Goal: Task Accomplishment & Management: Use online tool/utility

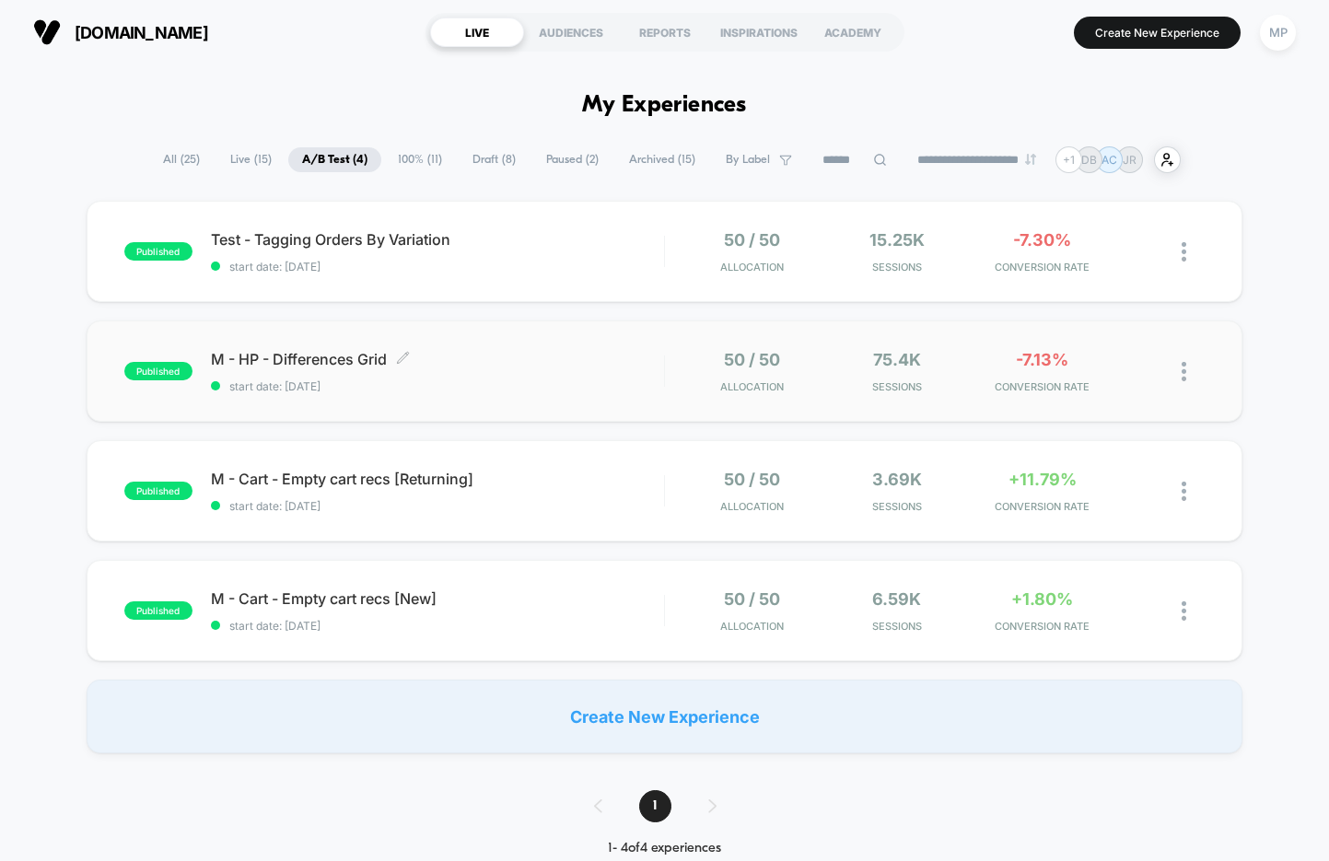
click at [473, 366] on span "M - HP - Differences Grid Click to edit experience details" at bounding box center [437, 359] width 453 height 18
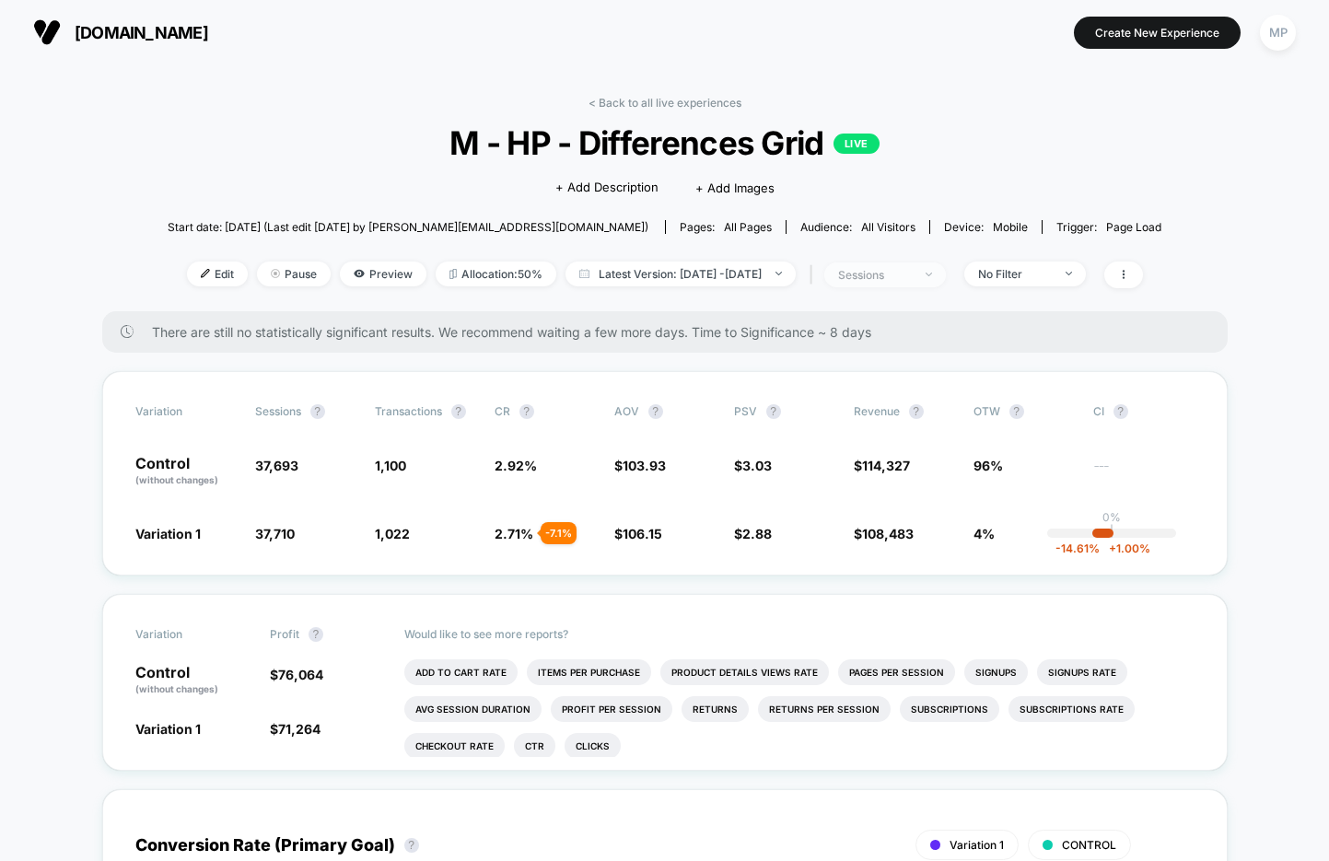
click at [912, 271] on div "sessions" at bounding box center [875, 275] width 74 height 14
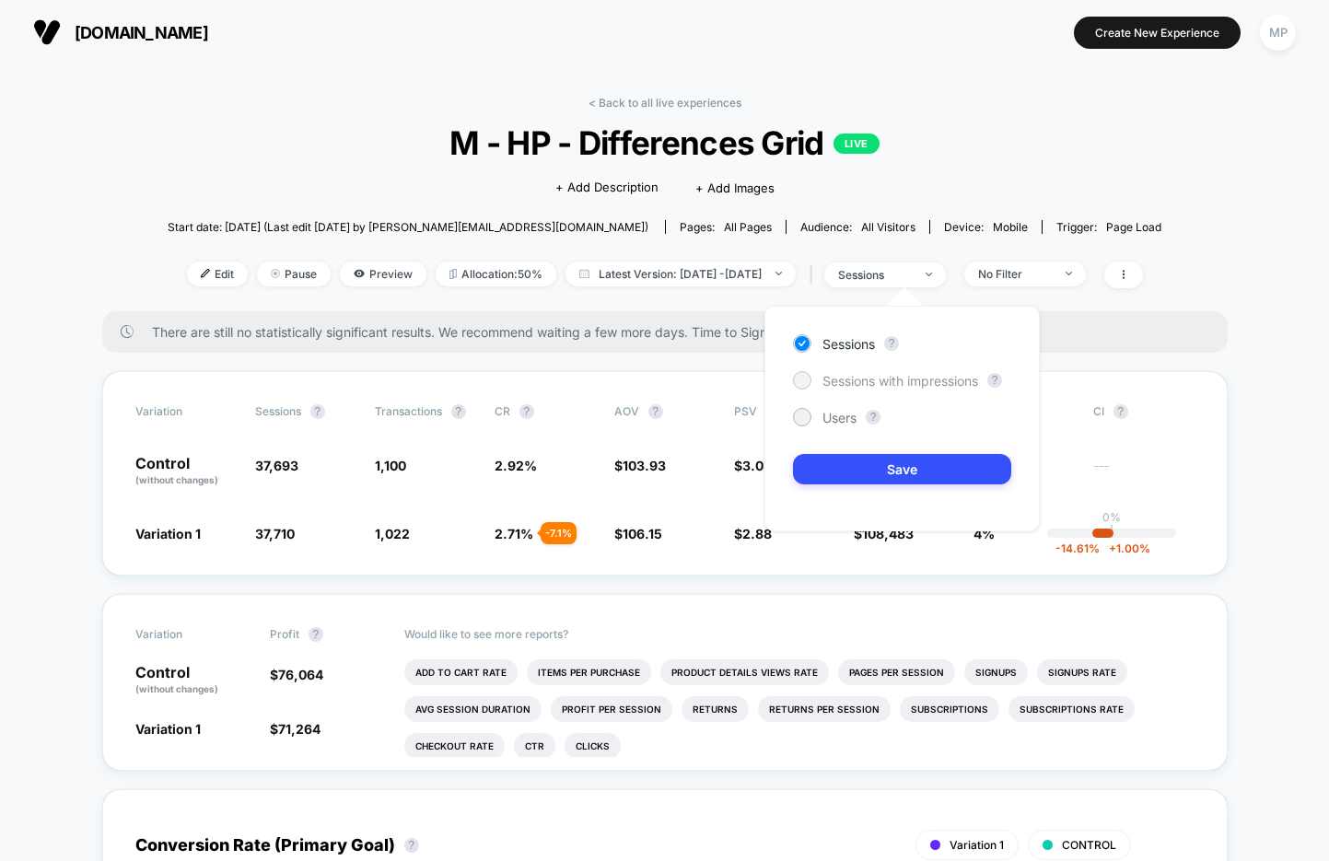
click at [865, 379] on span "Sessions with impressions" at bounding box center [900, 381] width 156 height 16
click at [830, 465] on button "Save" at bounding box center [902, 469] width 218 height 30
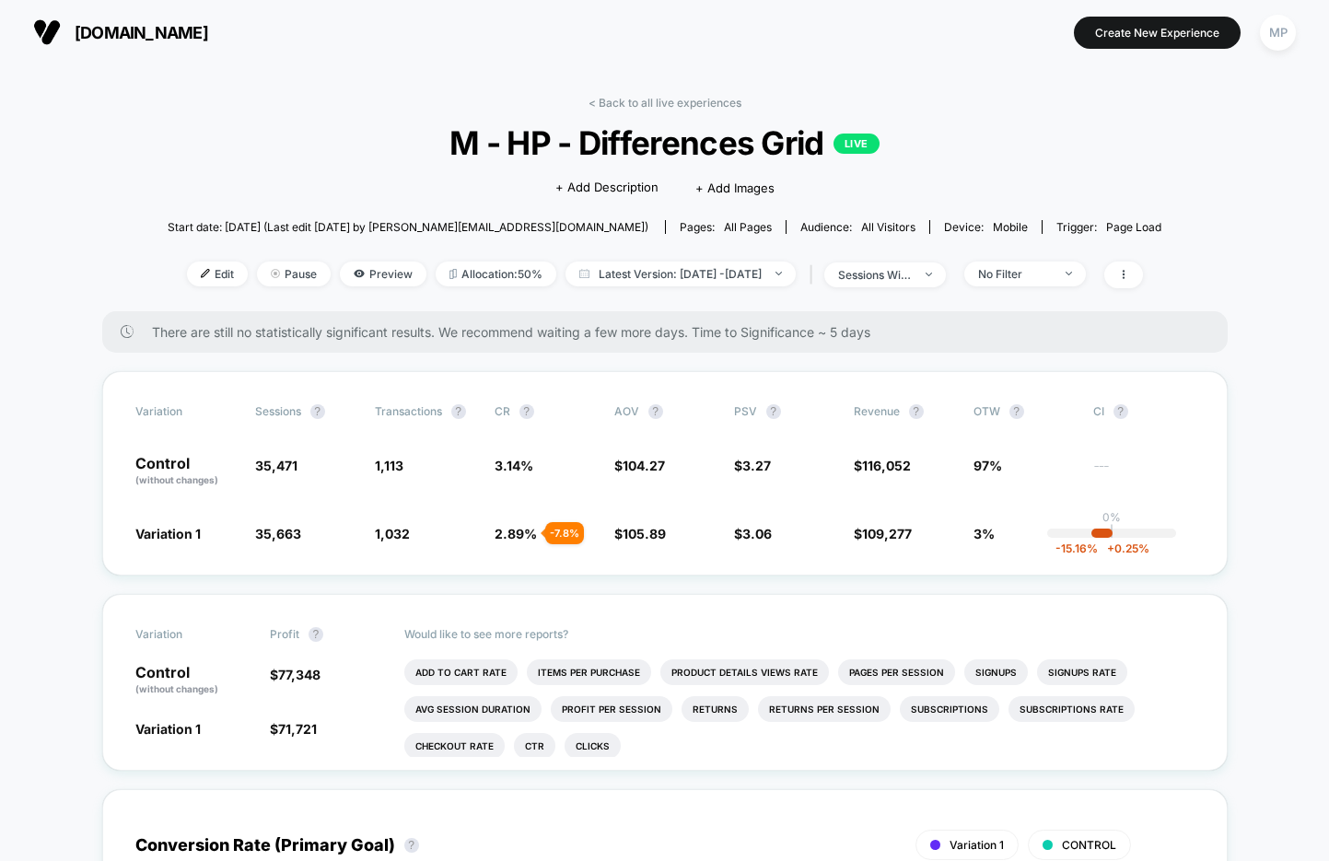
click at [670, 135] on span "M - HP - Differences Grid LIVE" at bounding box center [664, 142] width 894 height 39
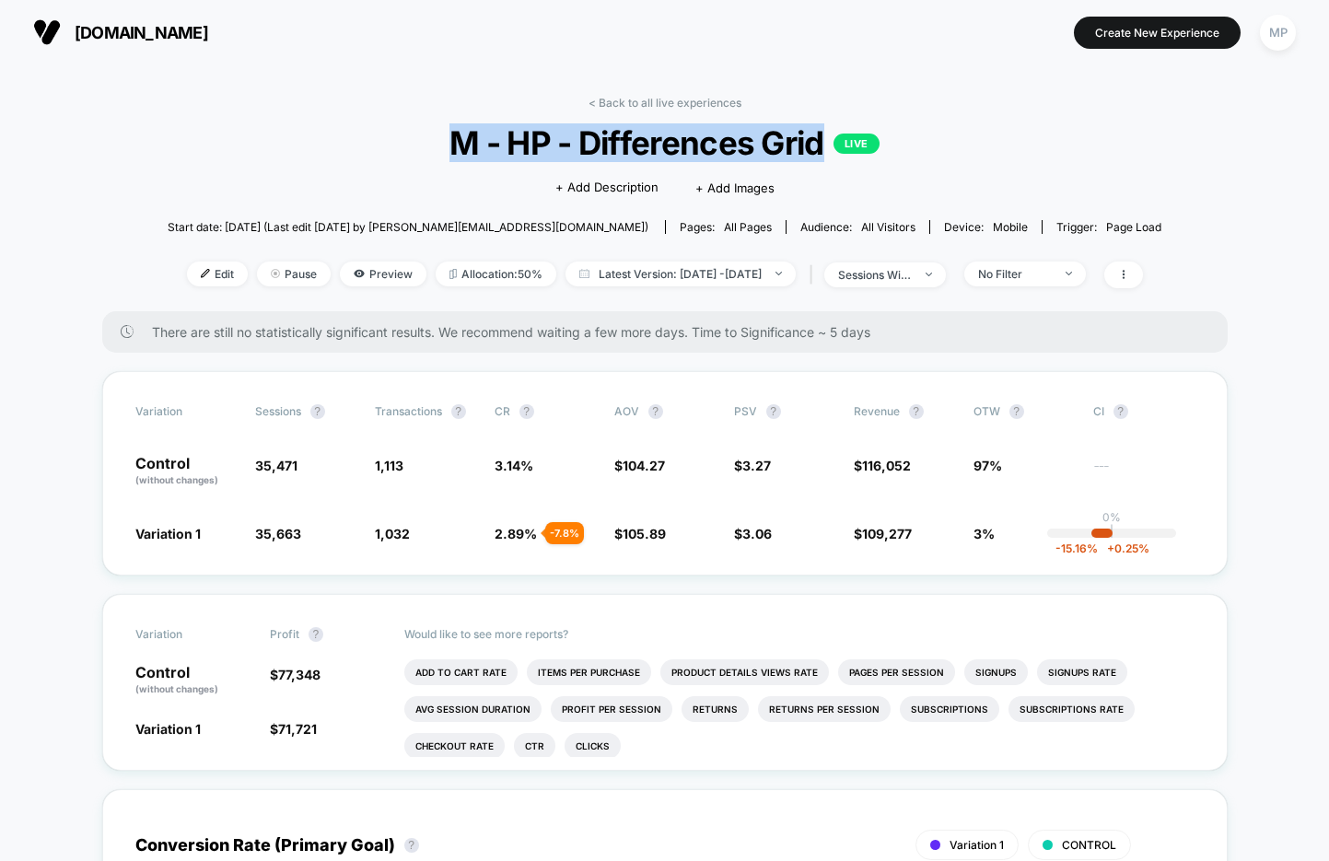
copy span "M - HP - Differences Grid"
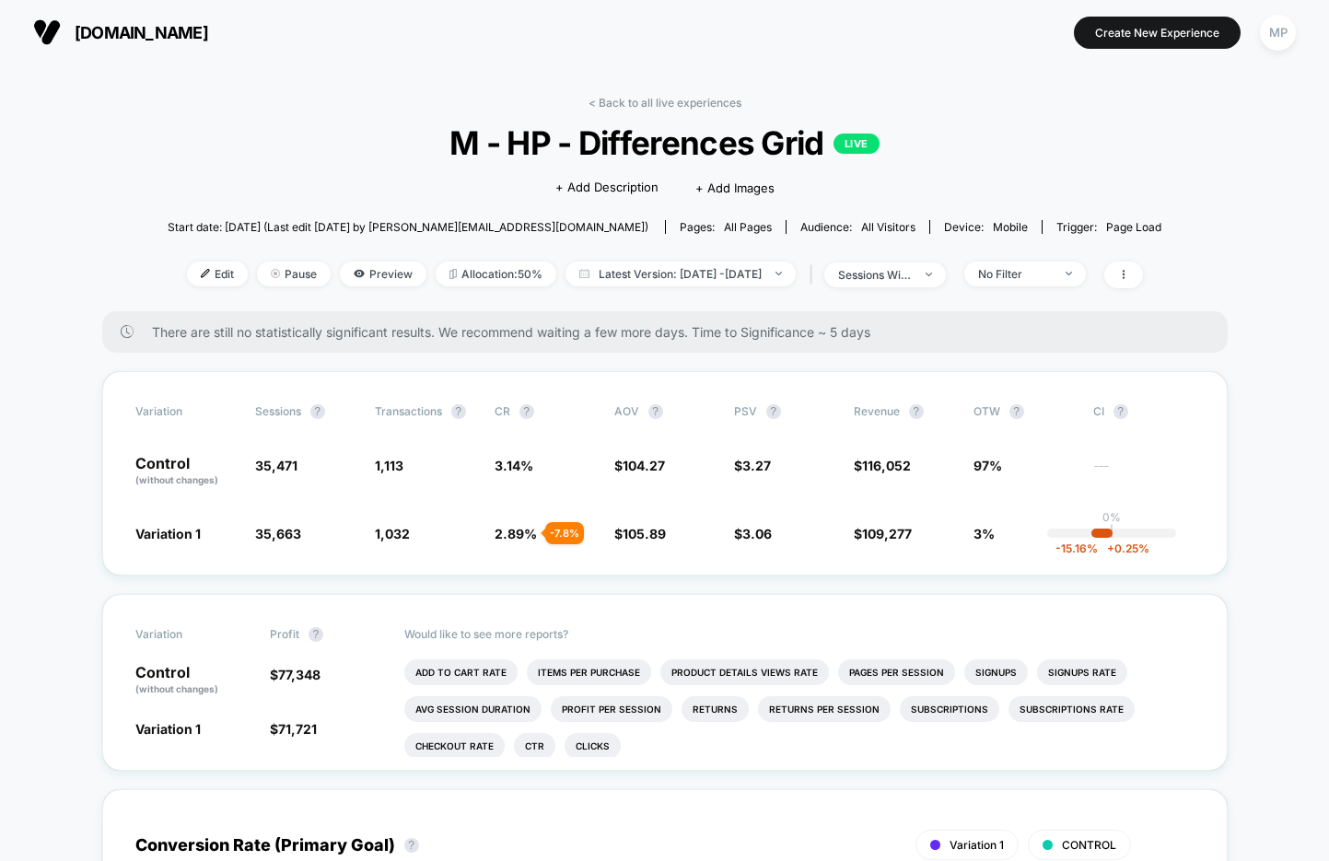
click at [884, 101] on div "< Back to all live experiences M - HP - Differences Grid LIVE Click to edit exp…" at bounding box center [665, 204] width 994 height 216
click at [667, 101] on link "< Back to all live experiences" at bounding box center [665, 103] width 153 height 14
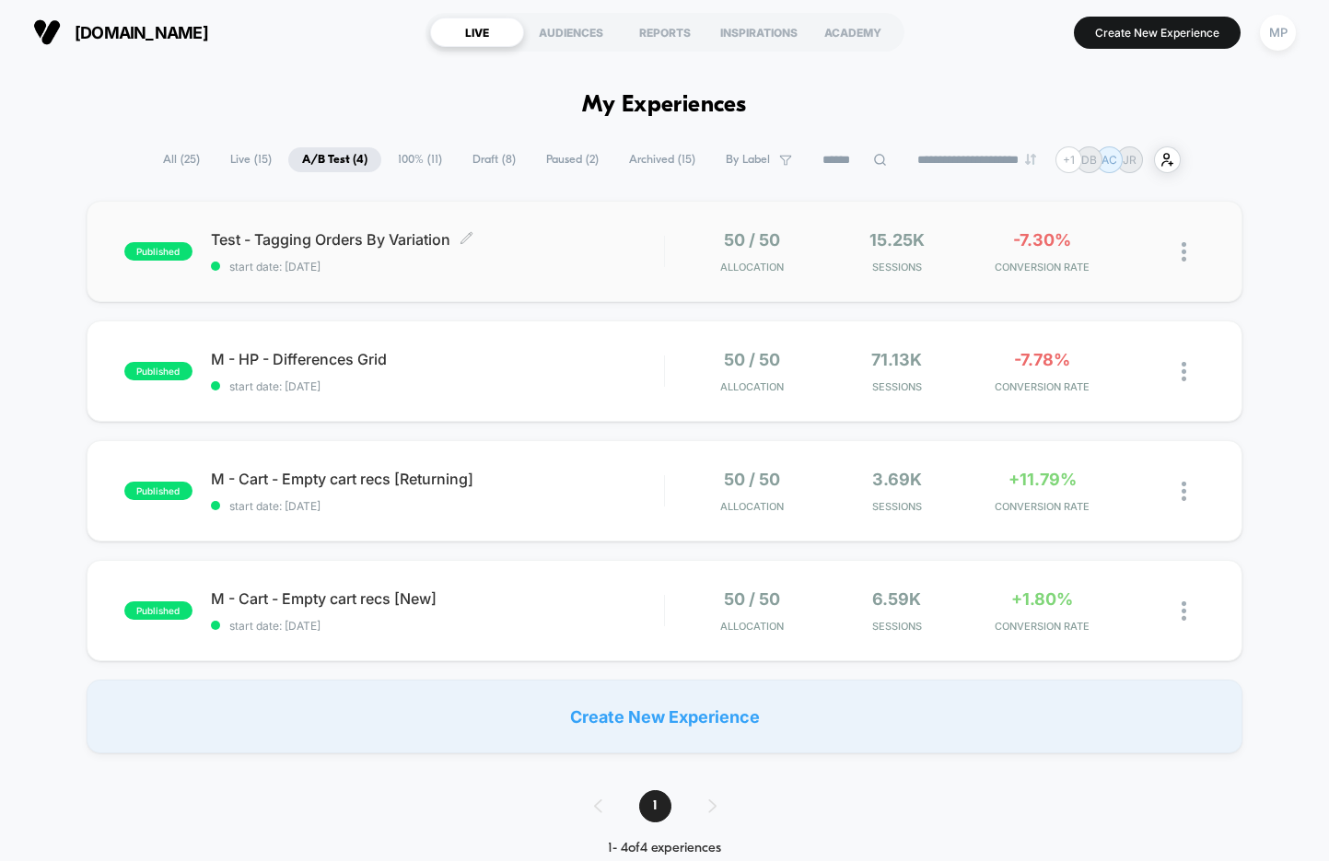
click at [476, 269] on span "start date: [DATE]" at bounding box center [437, 267] width 453 height 14
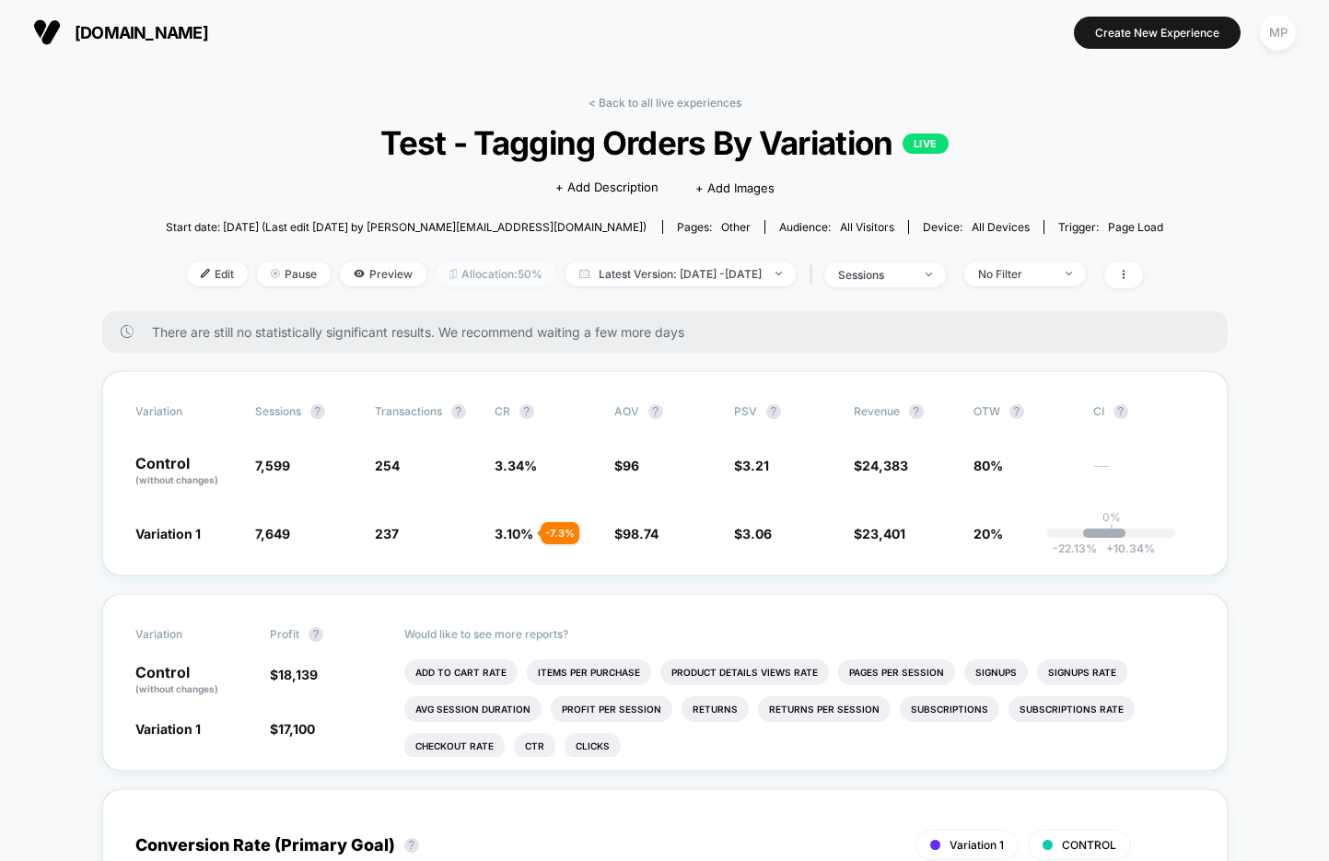
click at [491, 266] on span "Allocation: 50%" at bounding box center [496, 274] width 121 height 25
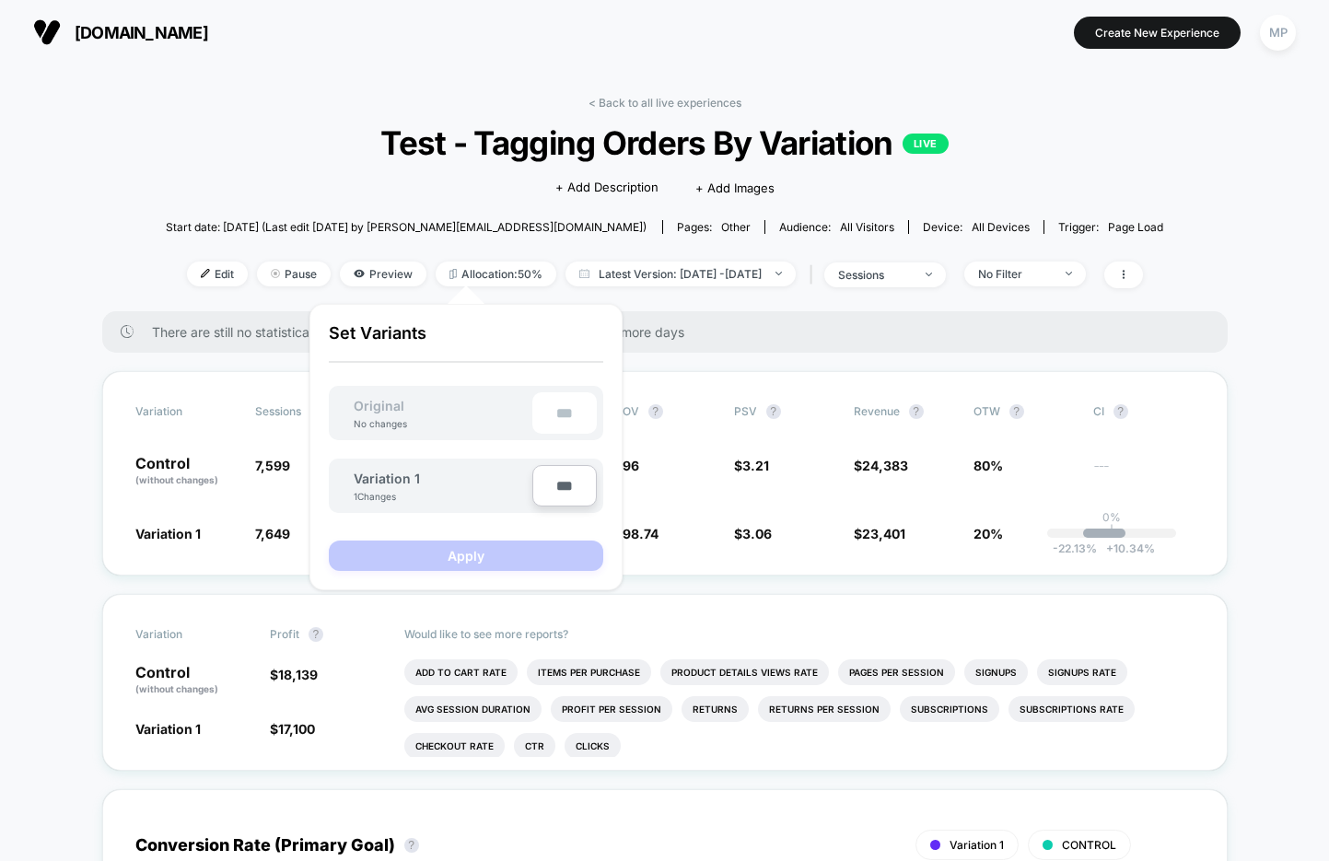
click at [492, 98] on div "< Back to all live experiences Test - Tagging Orders By Variation LIVE Click to…" at bounding box center [665, 204] width 998 height 216
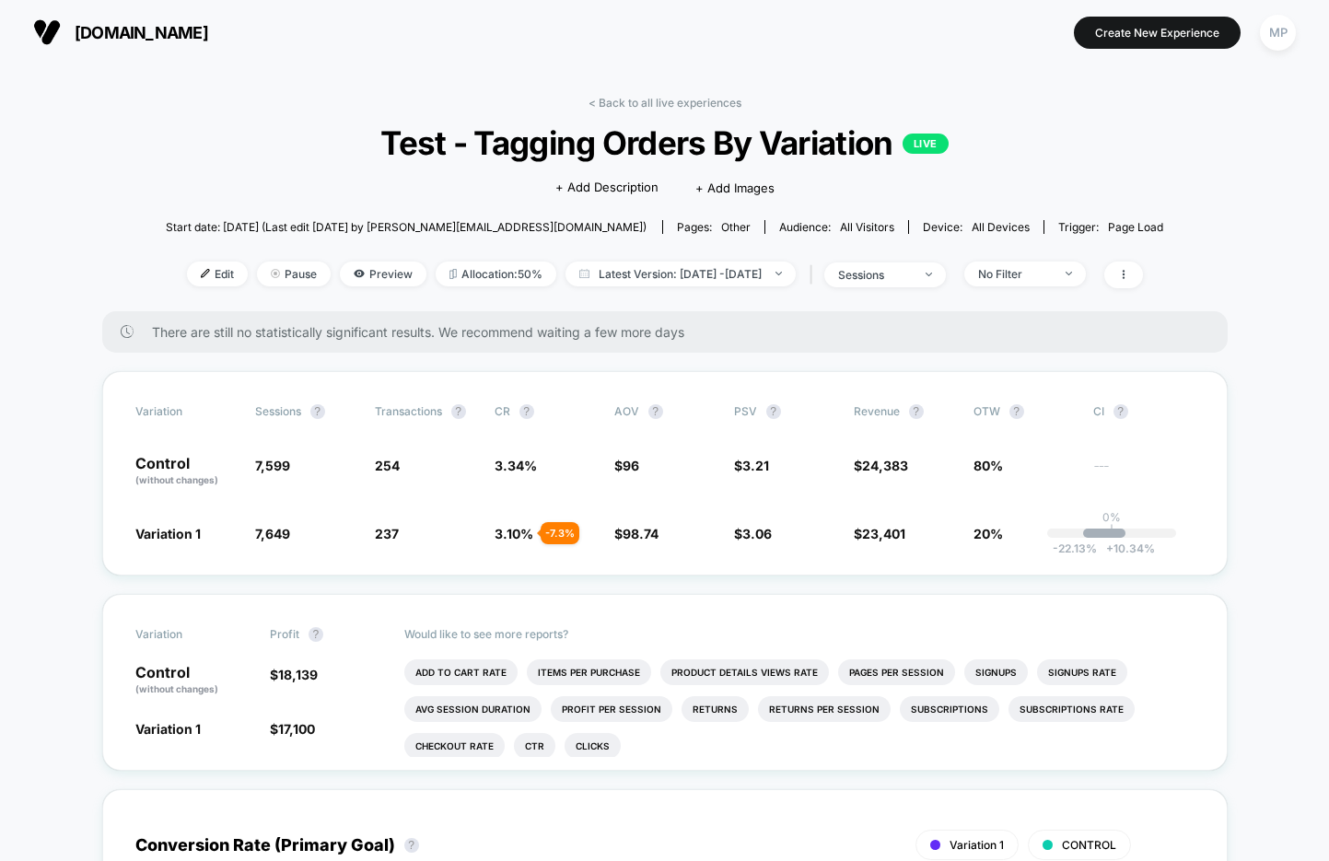
click at [654, 143] on span "Test - Tagging Orders By Variation LIVE" at bounding box center [665, 142] width 898 height 39
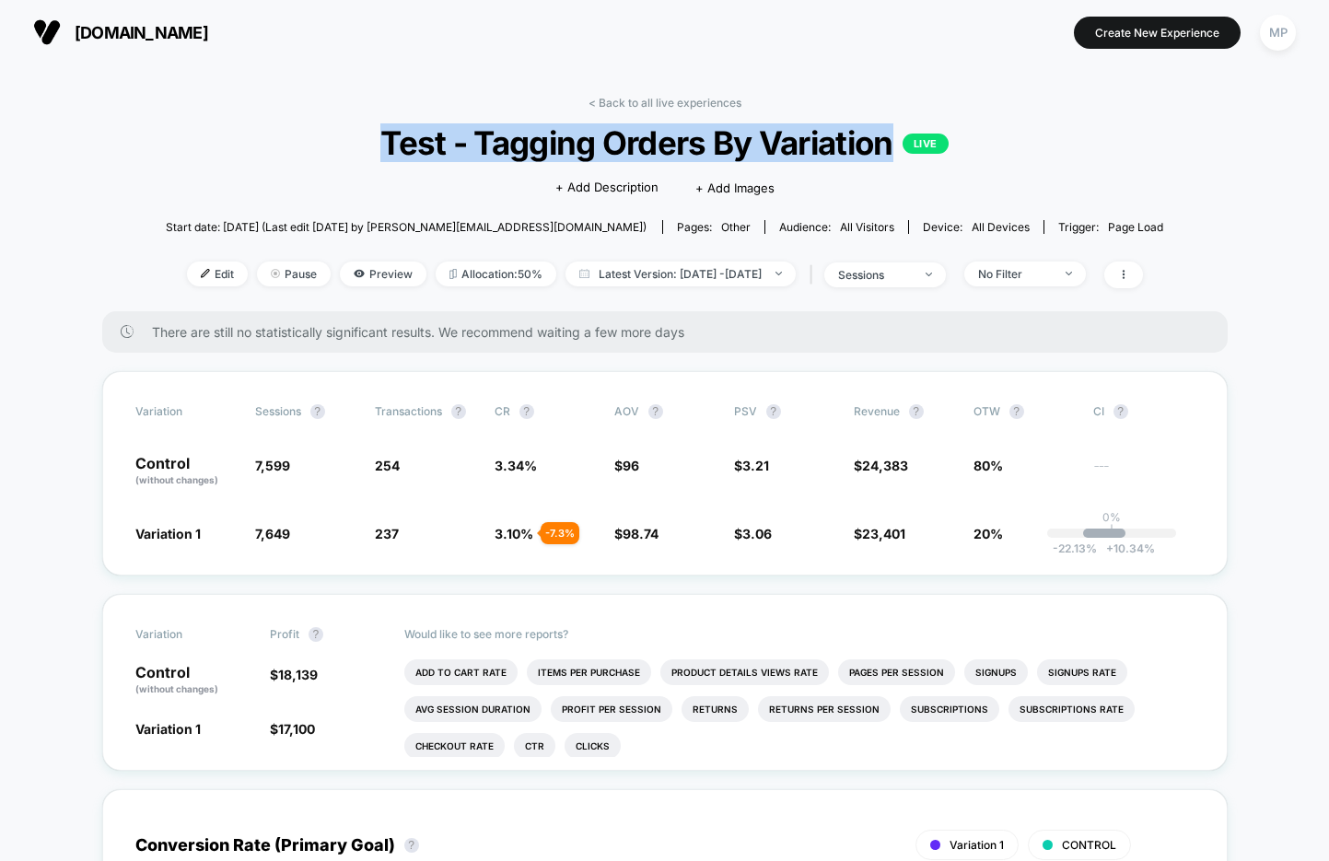
copy span "Test - Tagging Orders By Variation"
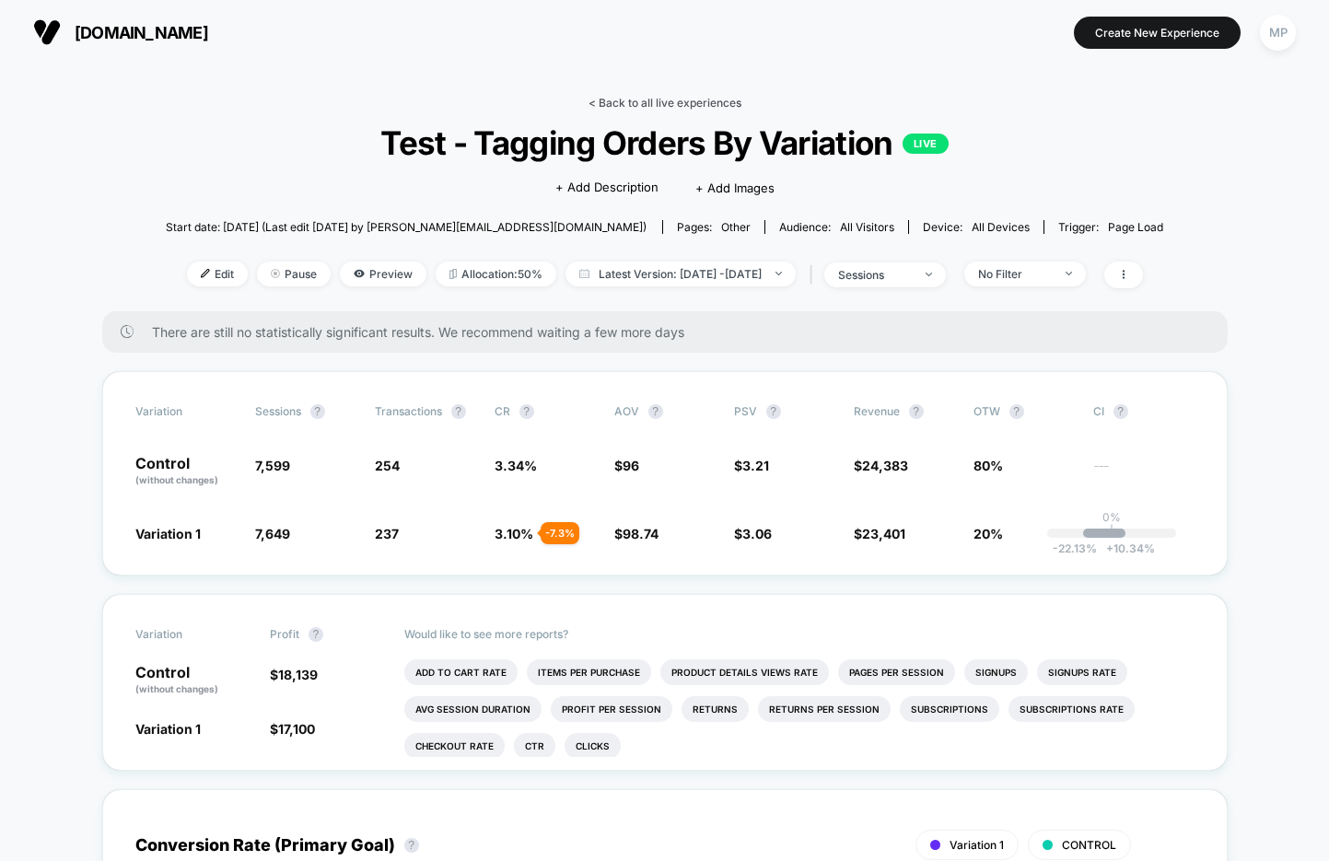
click at [630, 99] on link "< Back to all live experiences" at bounding box center [665, 103] width 153 height 14
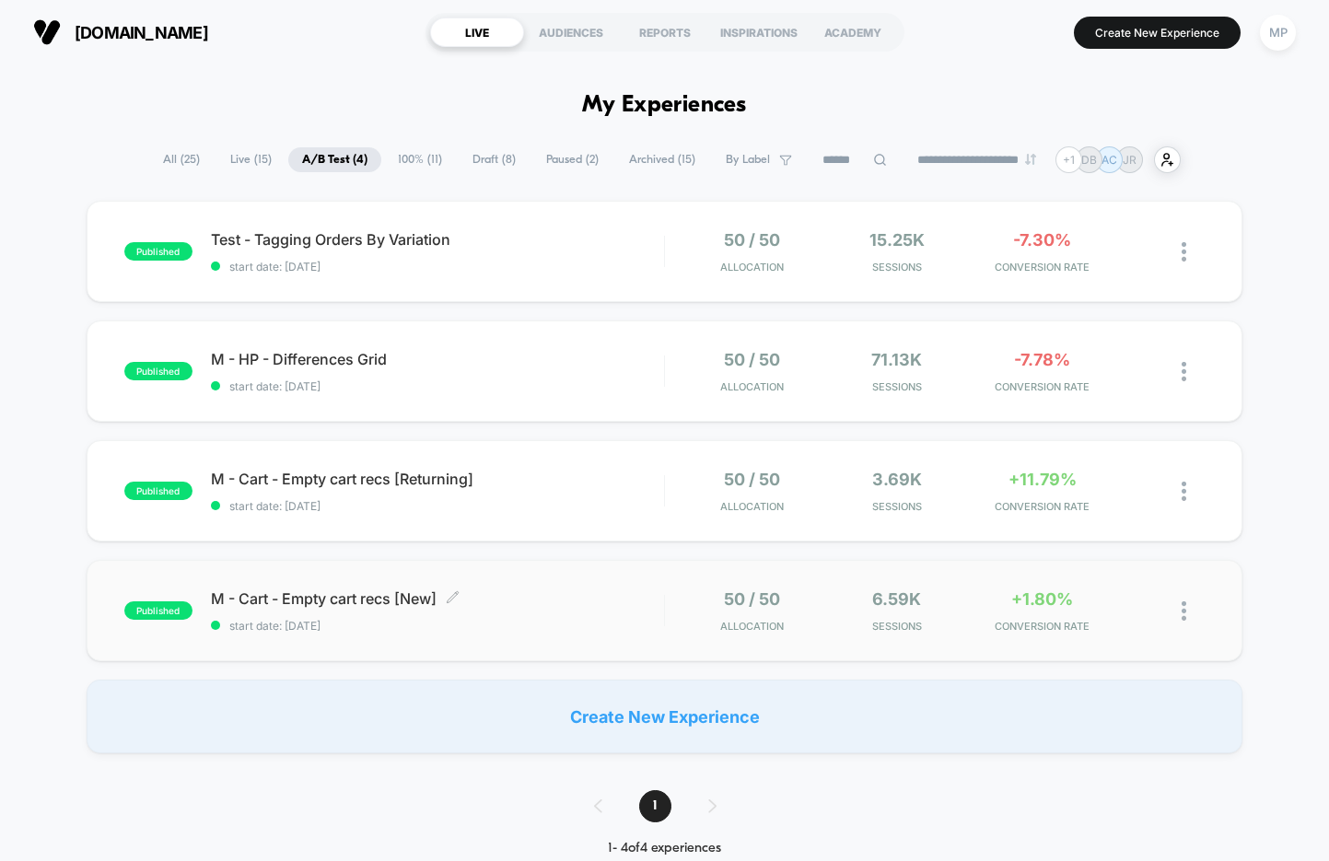
click at [408, 626] on span "start date: [DATE]" at bounding box center [437, 626] width 453 height 14
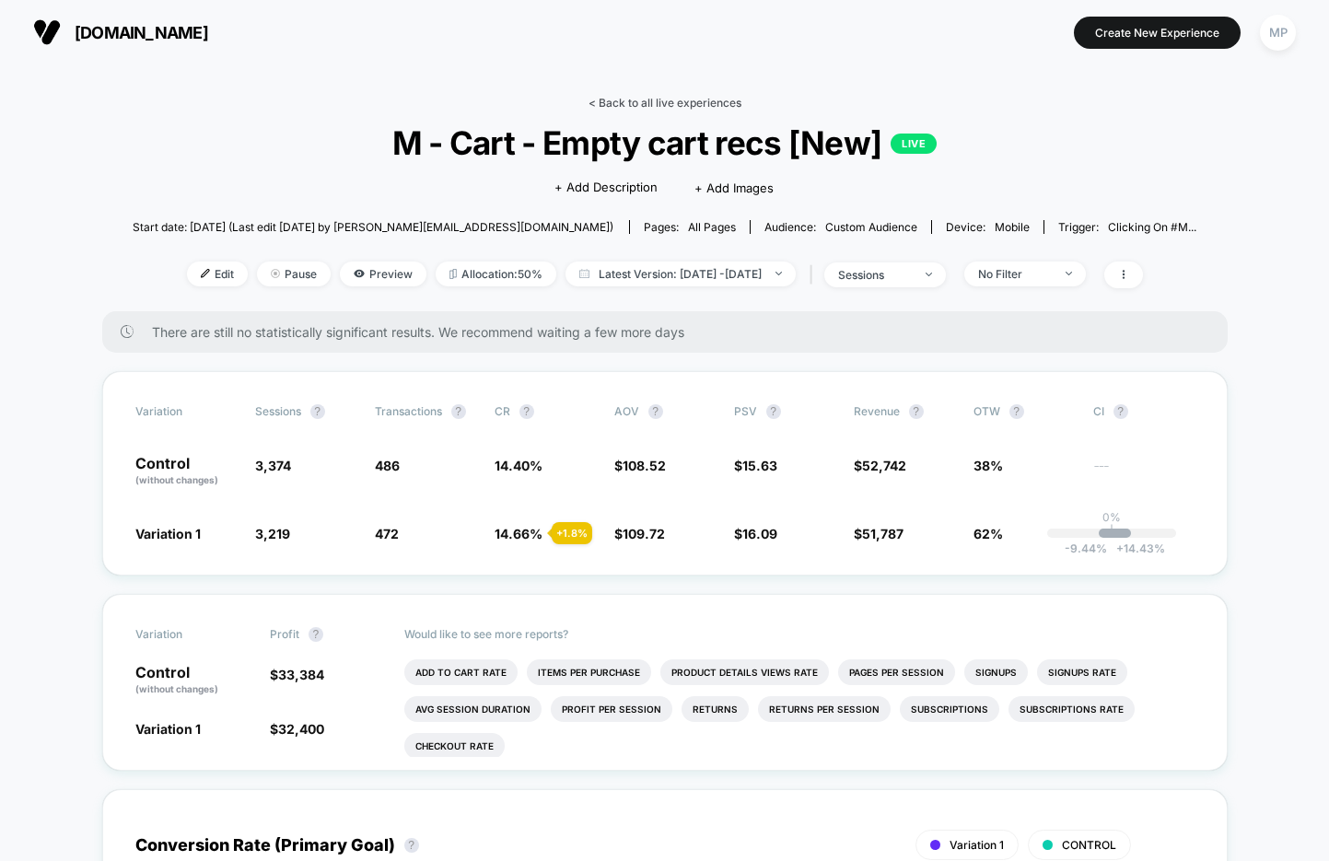
click at [620, 99] on link "< Back to all live experiences" at bounding box center [665, 103] width 153 height 14
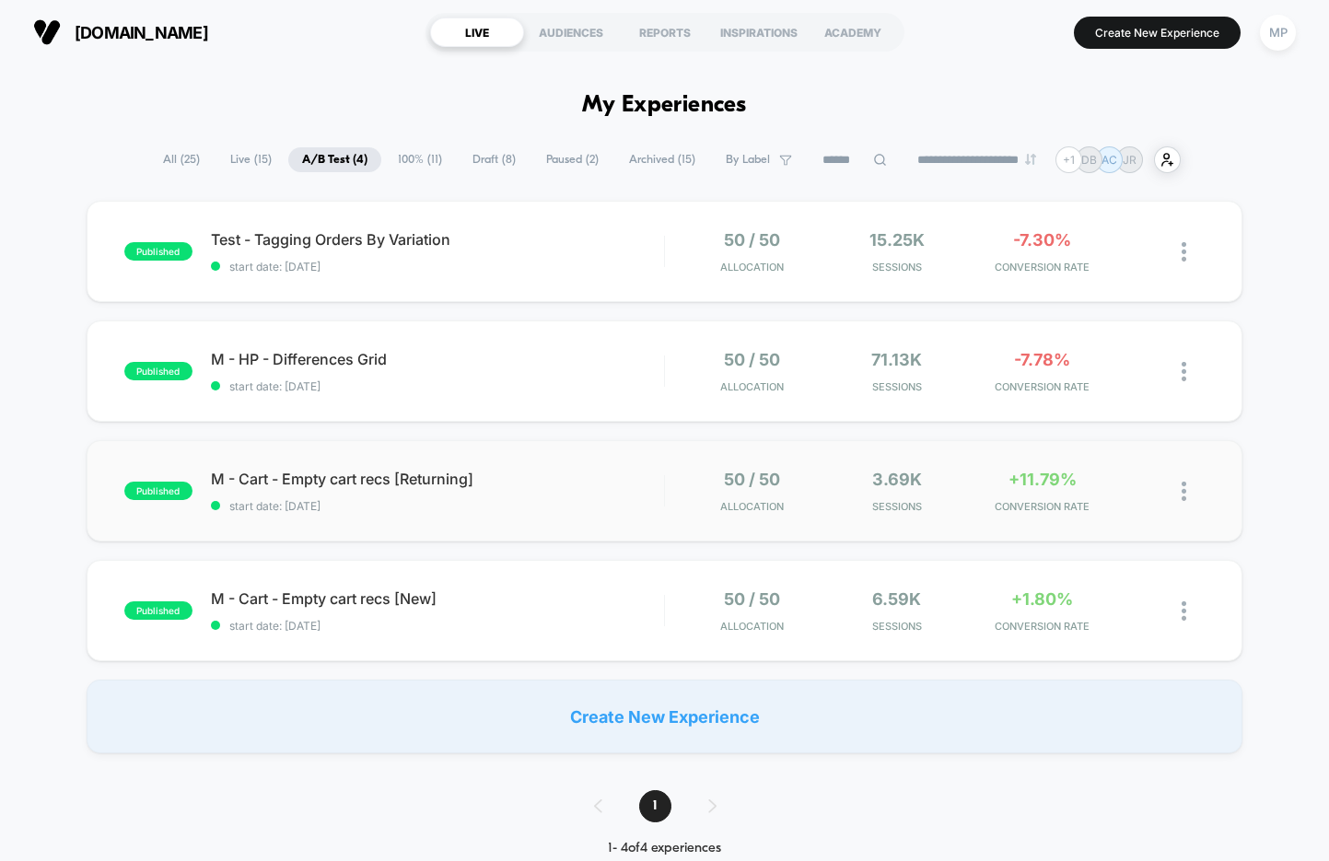
click at [406, 512] on div "published M - Cart - Empty cart recs [Returning] start date: [DATE] 50 / 50 All…" at bounding box center [665, 490] width 1156 height 101
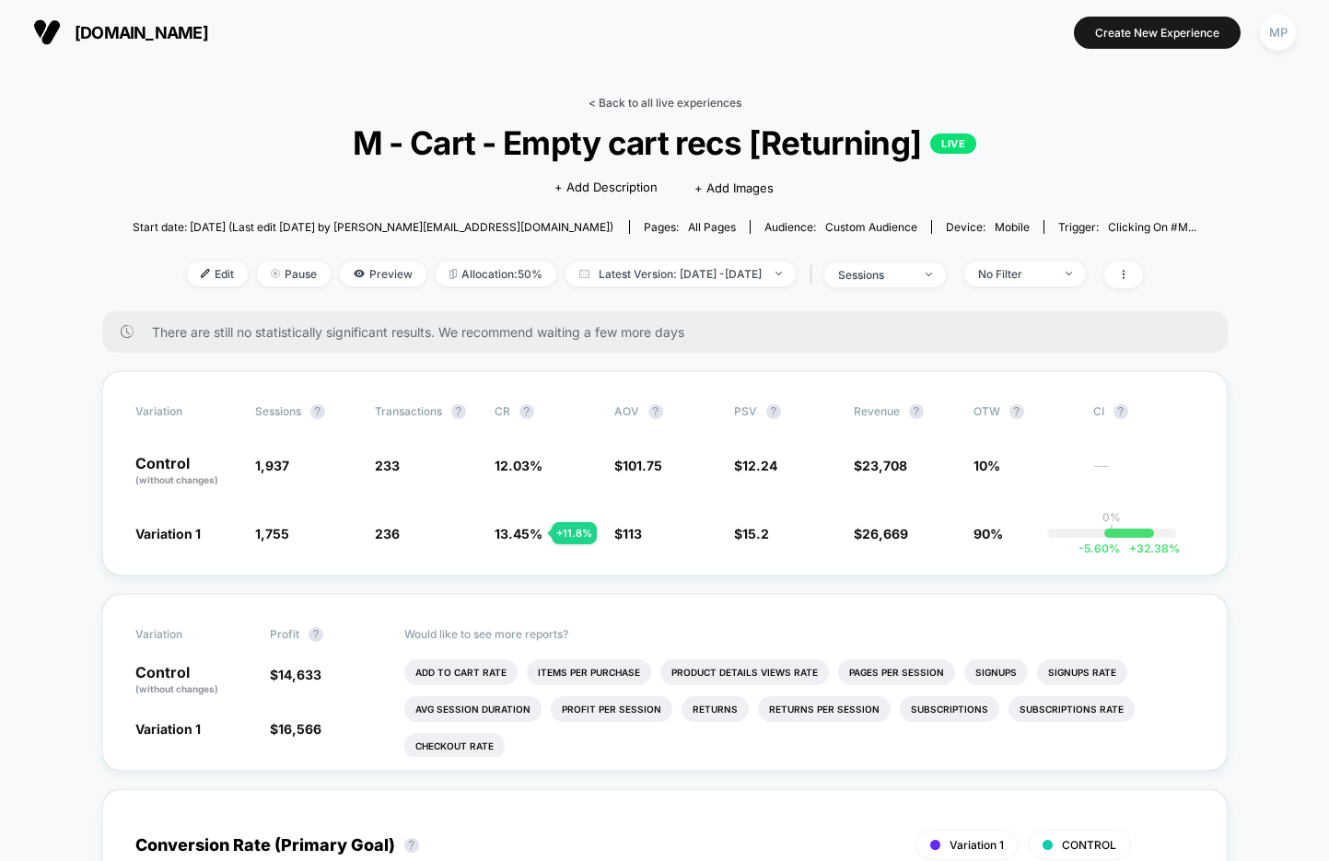
click at [669, 101] on link "< Back to all live experiences" at bounding box center [665, 103] width 153 height 14
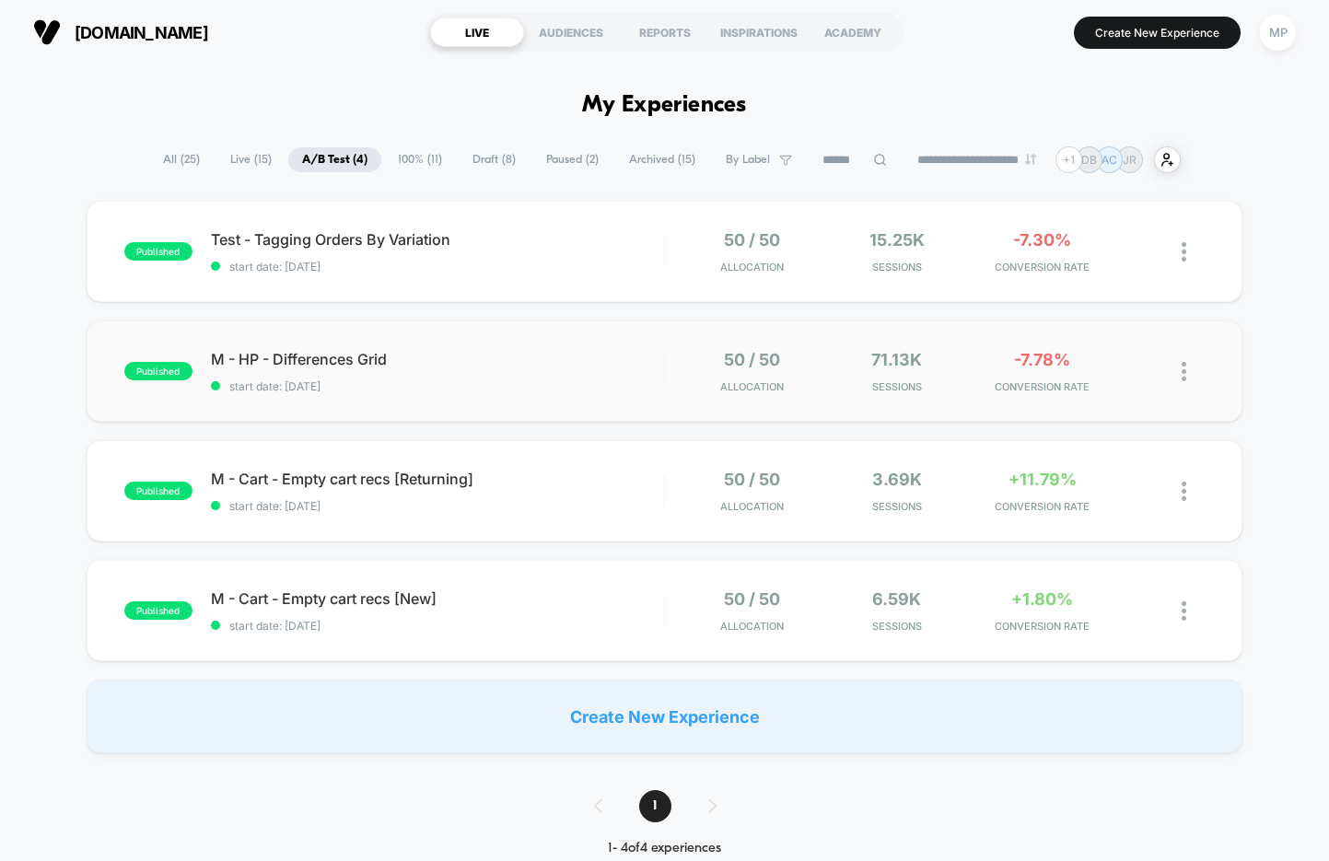
click at [536, 349] on div "published M - HP - Differences Grid start date: [DATE] 50 / 50 Allocation 71.13…" at bounding box center [665, 371] width 1156 height 101
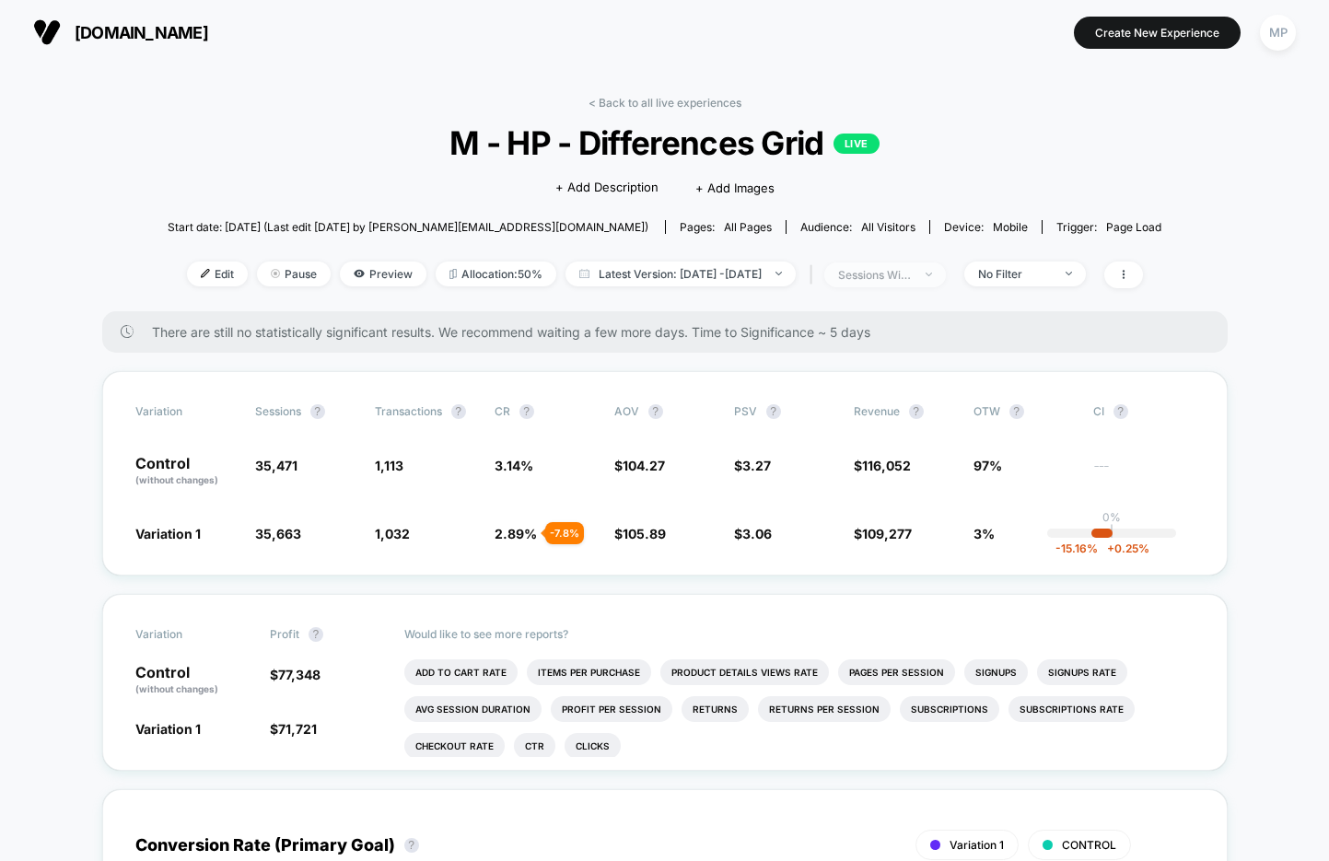
click at [904, 274] on div "sessions with impression" at bounding box center [875, 275] width 74 height 14
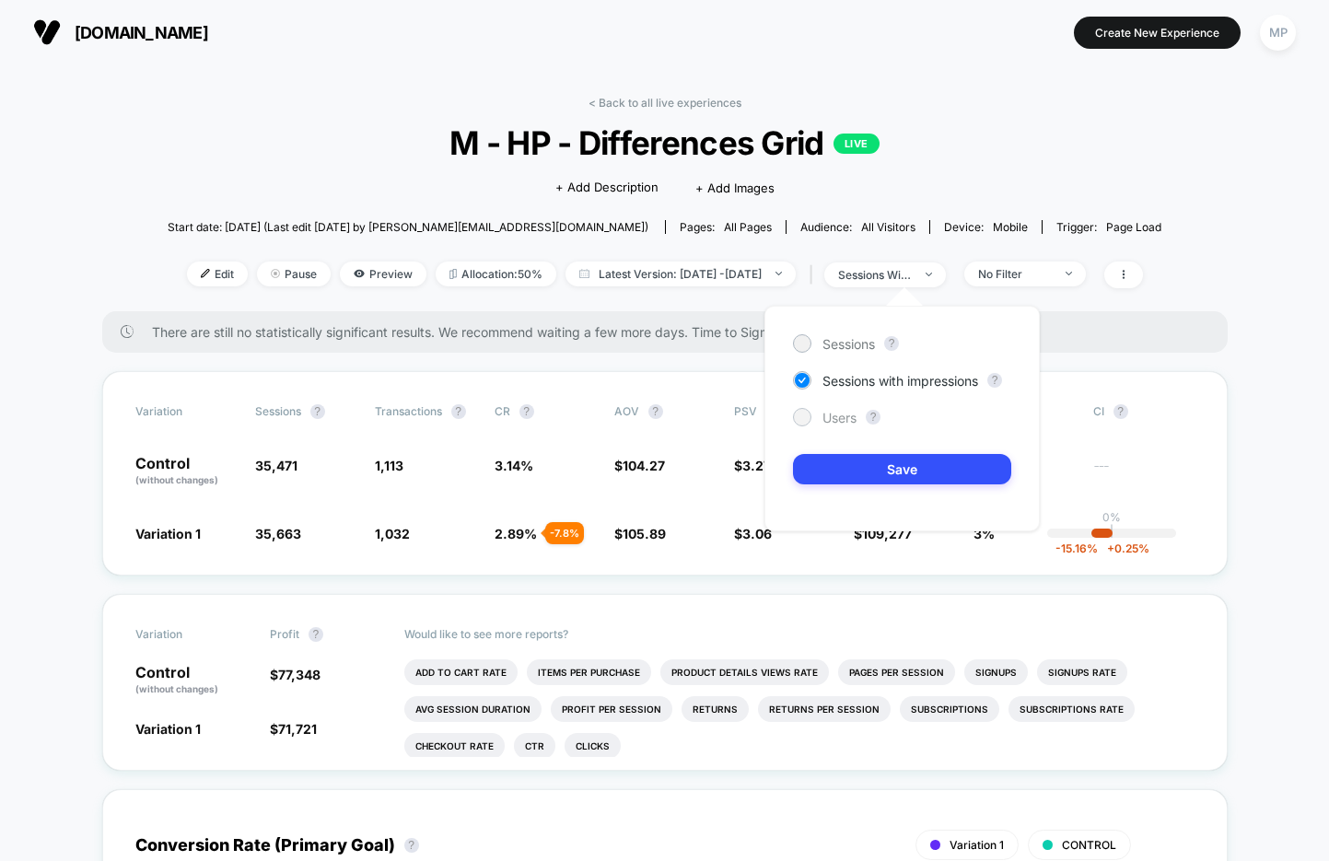
click at [834, 415] on span "Users" at bounding box center [839, 418] width 34 height 16
click at [828, 469] on button "Save" at bounding box center [902, 469] width 218 height 30
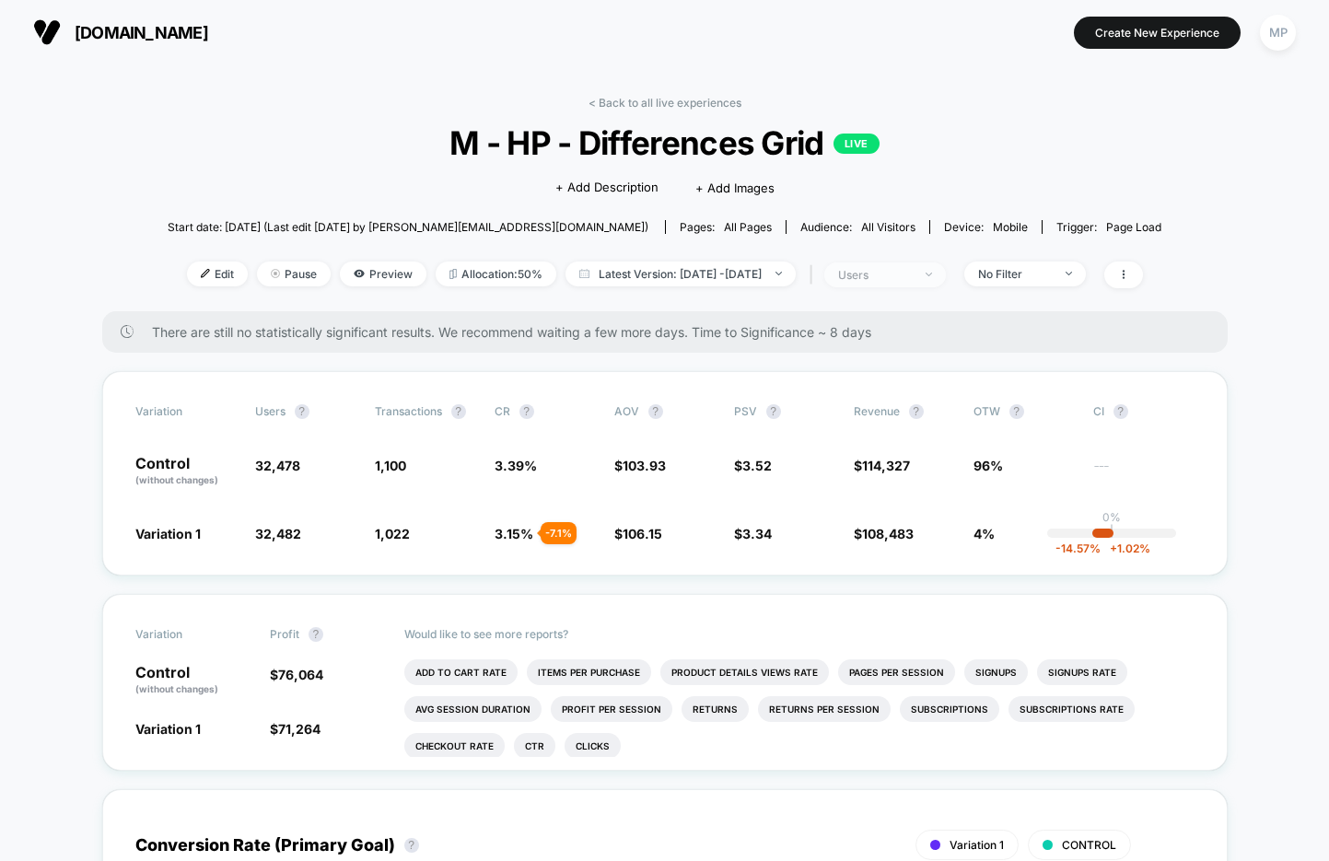
click at [889, 274] on div "users" at bounding box center [875, 275] width 74 height 14
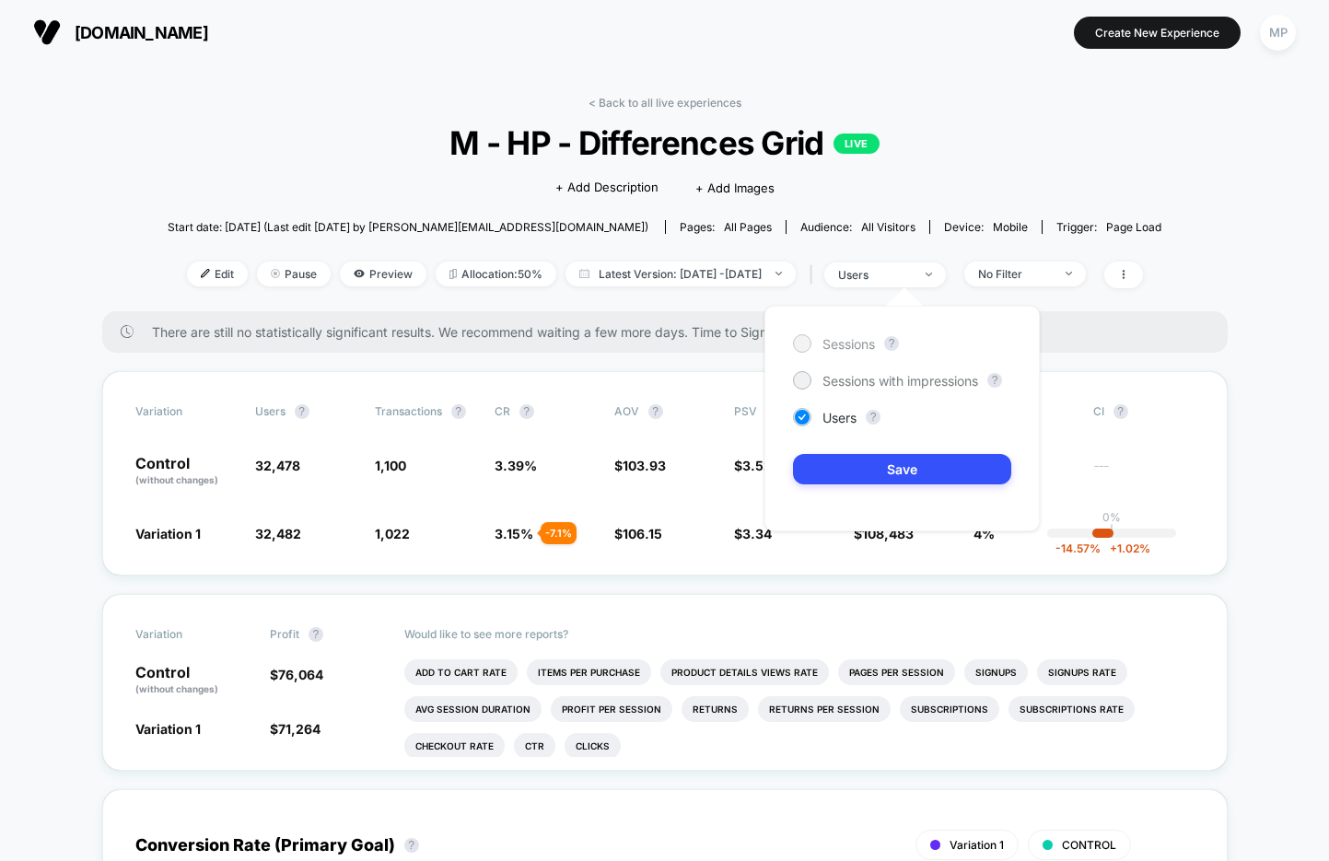
click at [851, 348] on span "Sessions" at bounding box center [848, 344] width 52 height 16
click at [839, 473] on button "Save" at bounding box center [902, 469] width 218 height 30
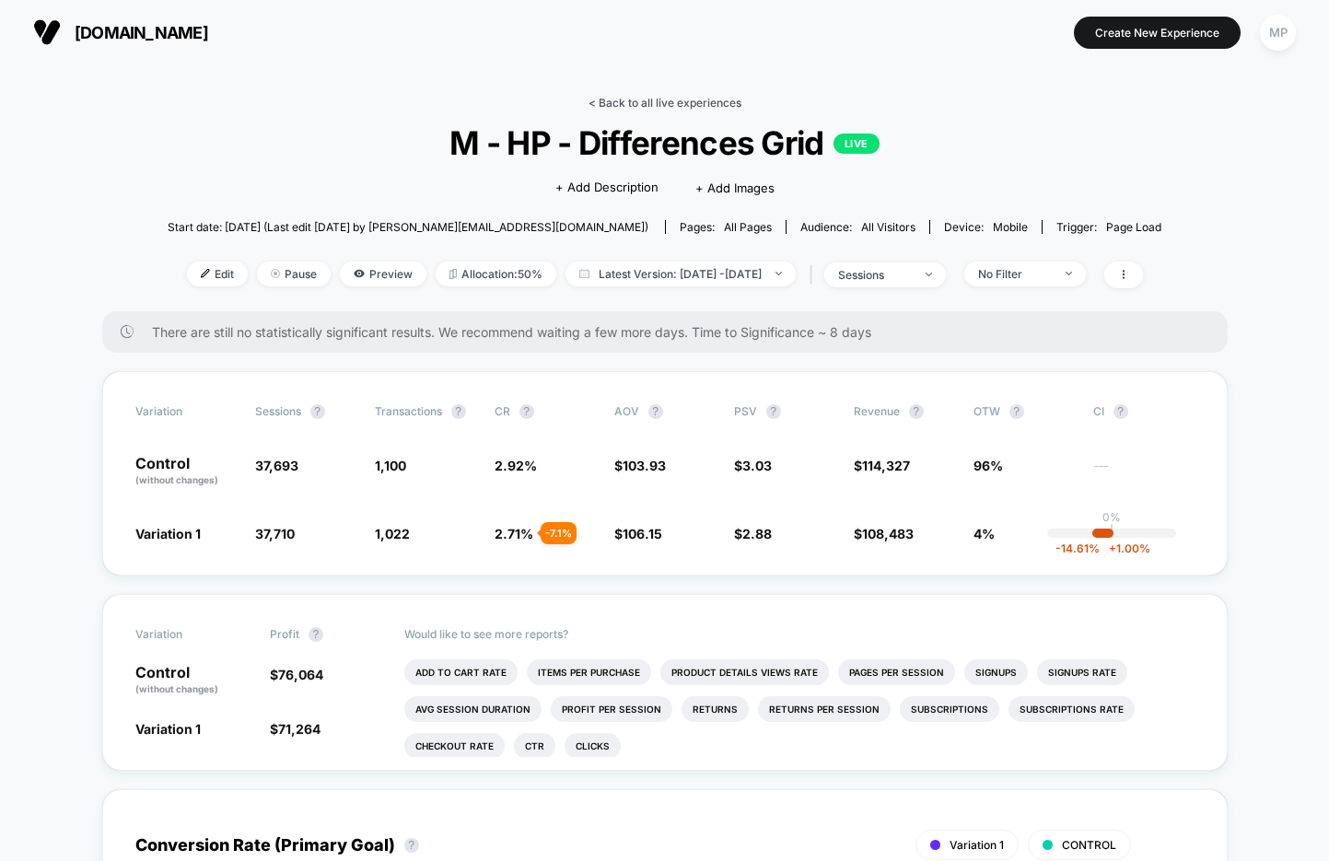
click at [643, 102] on link "< Back to all live experiences" at bounding box center [665, 103] width 153 height 14
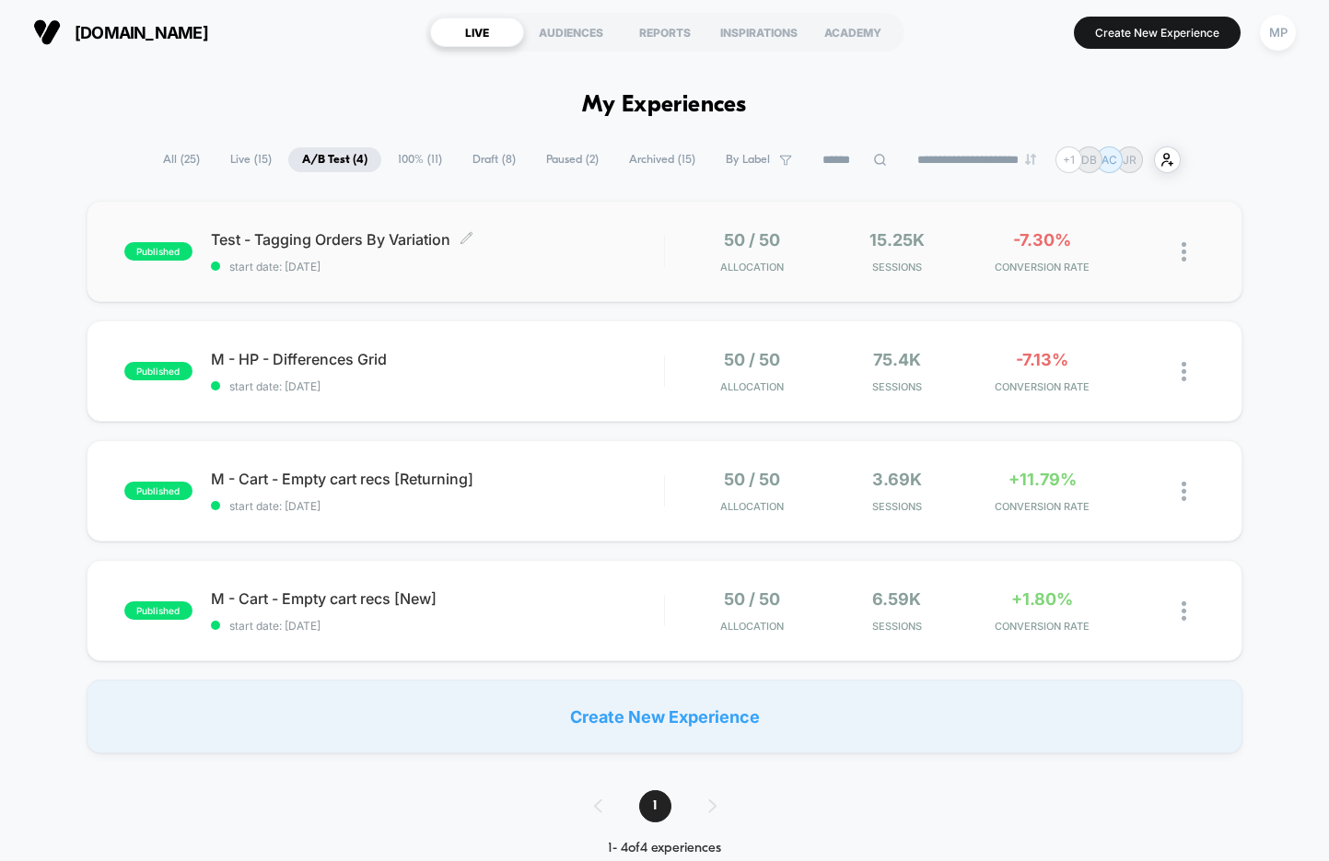
click at [496, 246] on span "Test - Tagging Orders By Variation Click to edit experience details" at bounding box center [437, 239] width 453 height 18
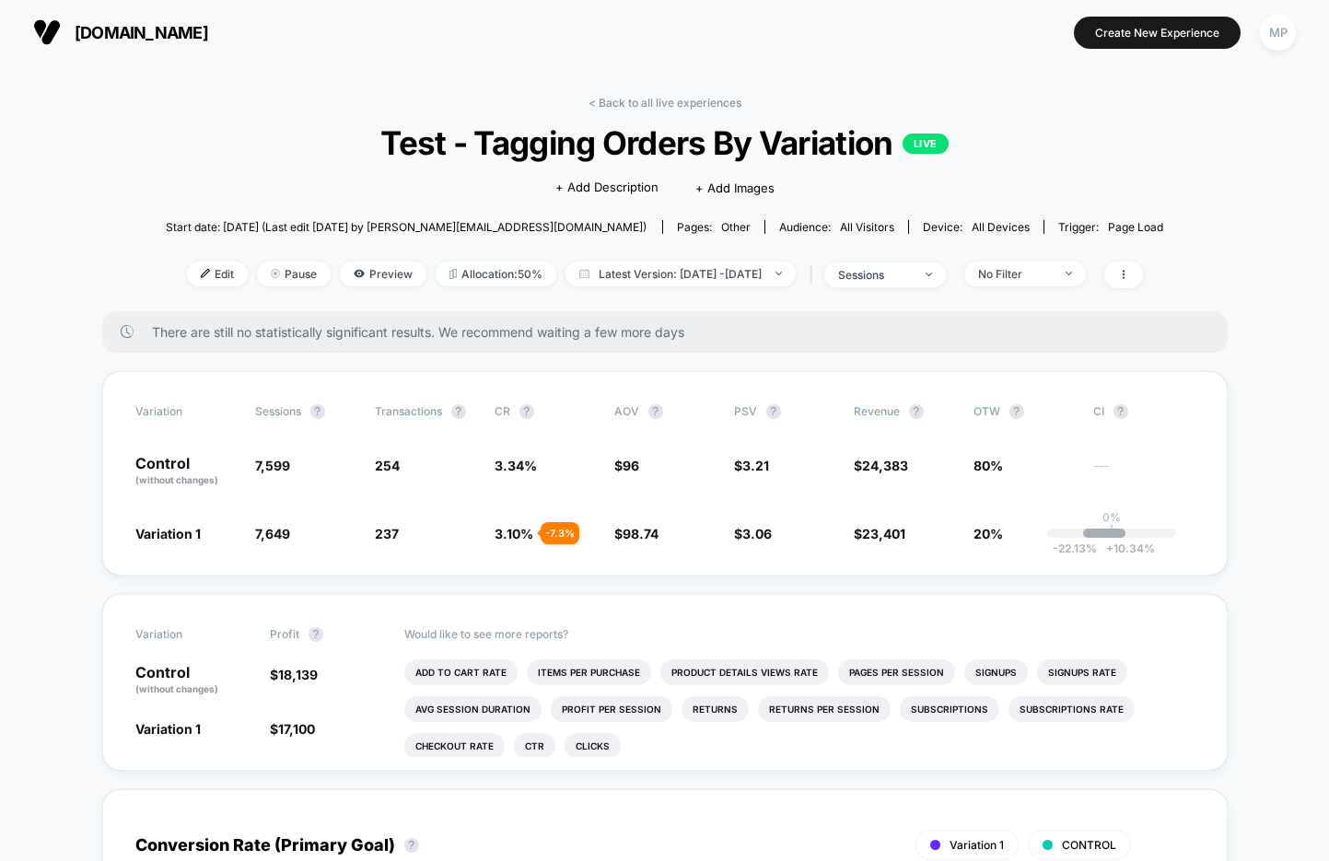
click at [655, 103] on link "< Back to all live experiences" at bounding box center [665, 103] width 153 height 14
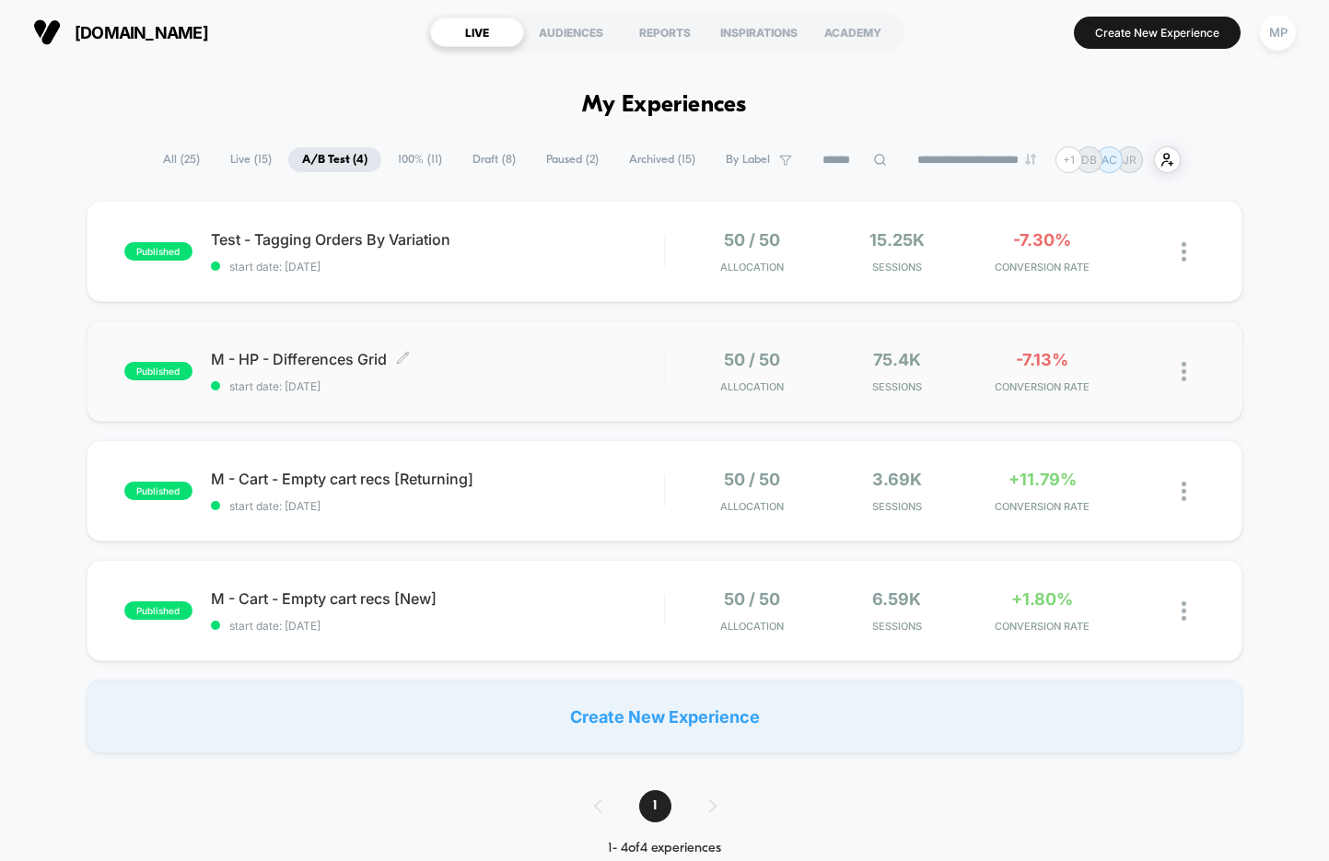
click at [435, 388] on span "start date: [DATE]" at bounding box center [437, 386] width 453 height 14
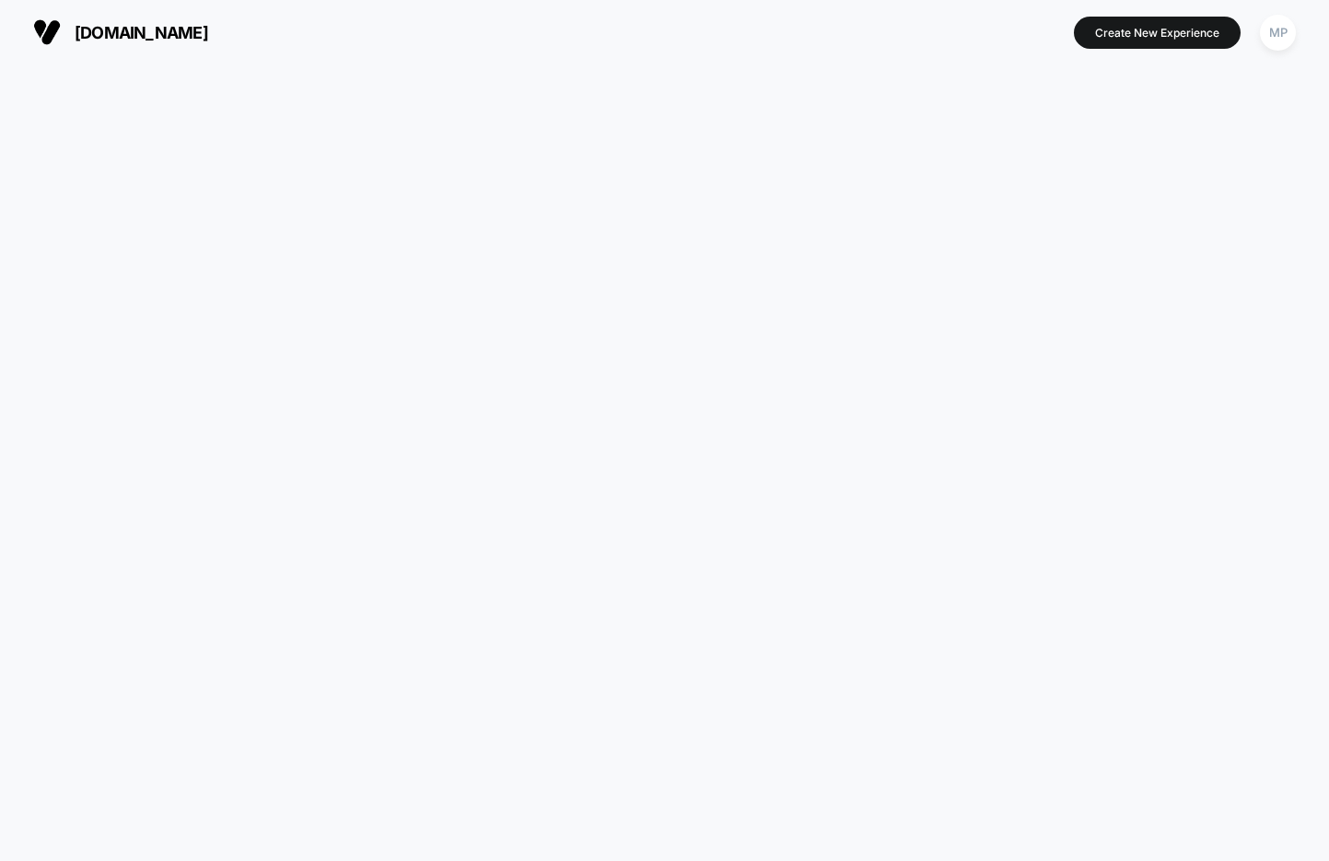
click at [438, 392] on div at bounding box center [664, 462] width 1329 height 797
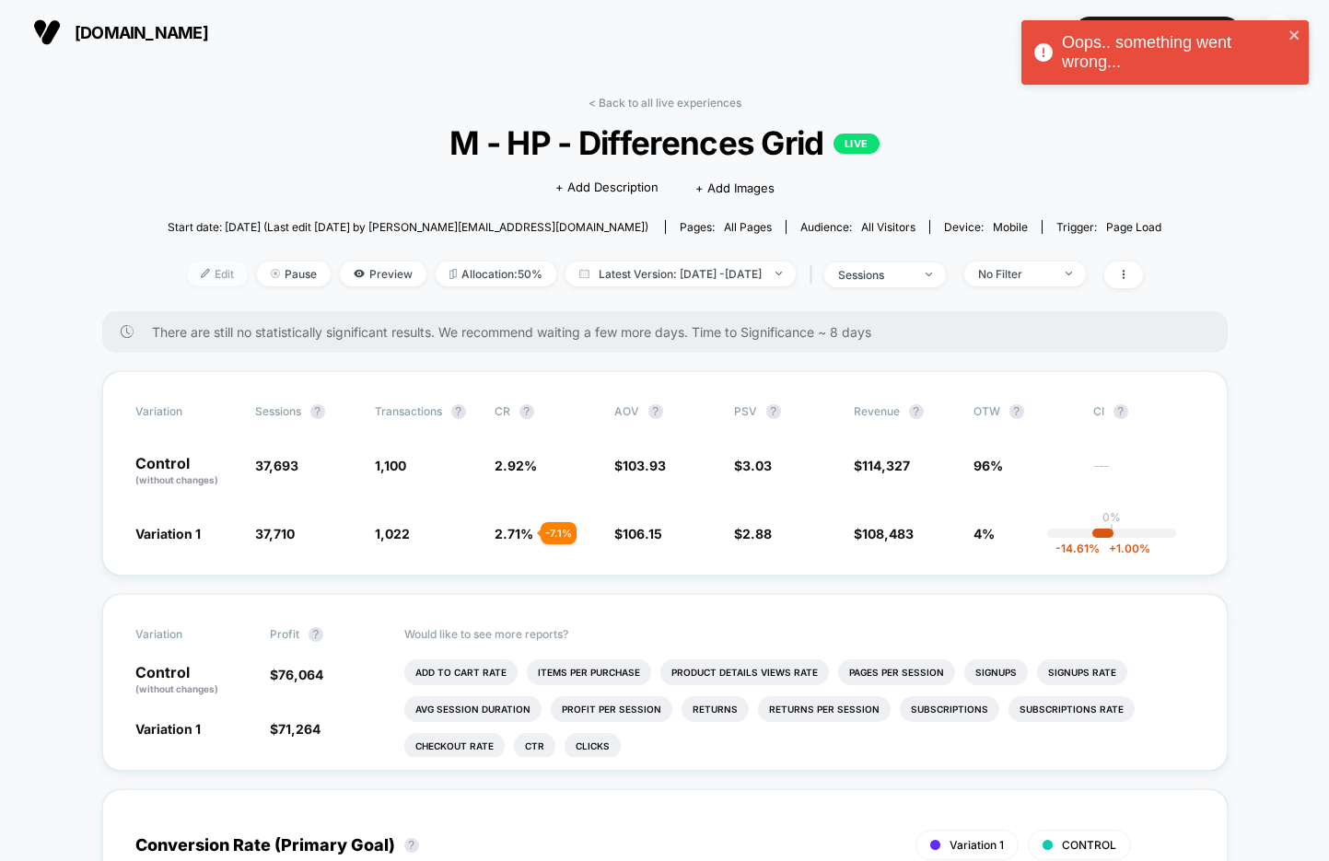
click at [194, 269] on span "Edit" at bounding box center [217, 274] width 61 height 25
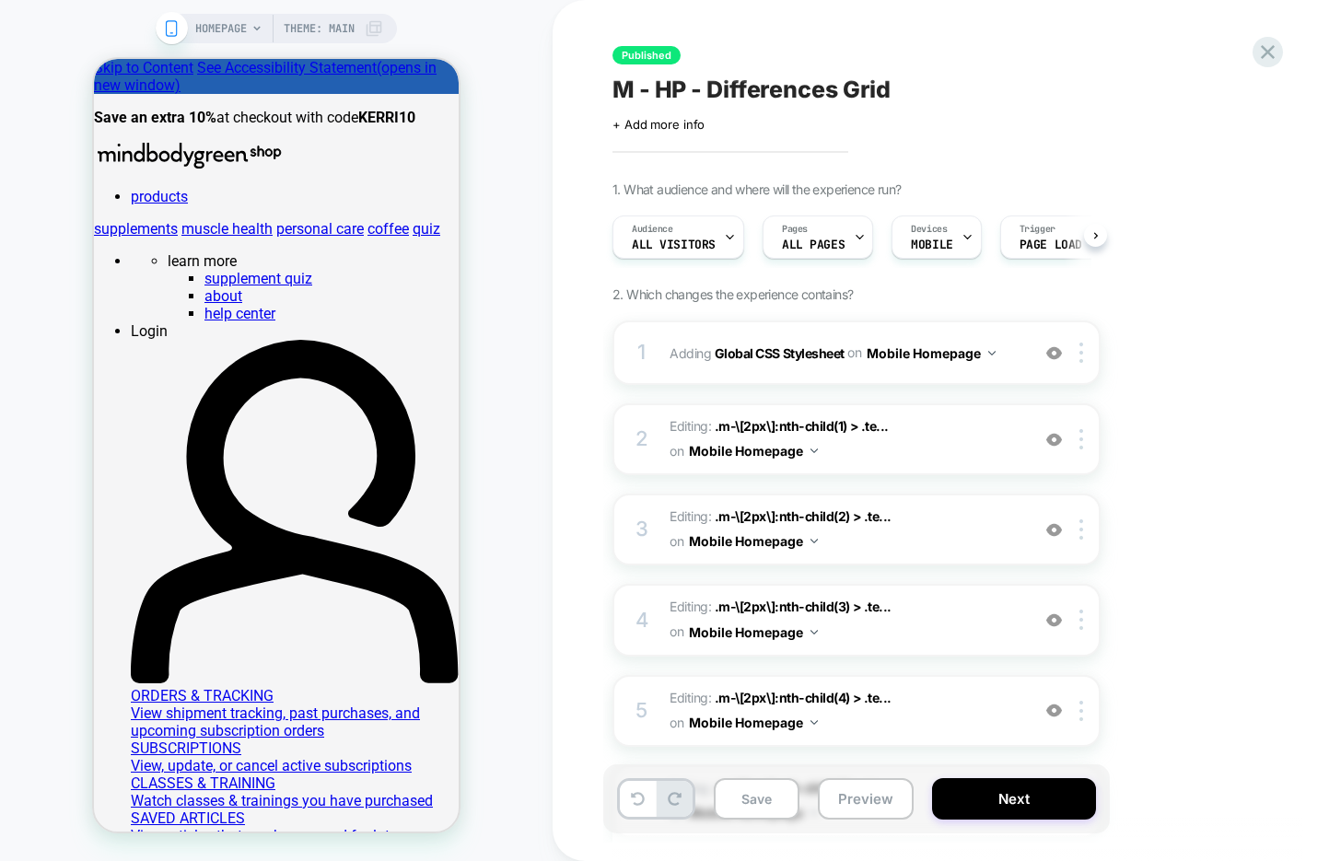
scroll to position [0, 1]
click at [1065, 799] on button "Next" at bounding box center [1014, 798] width 164 height 41
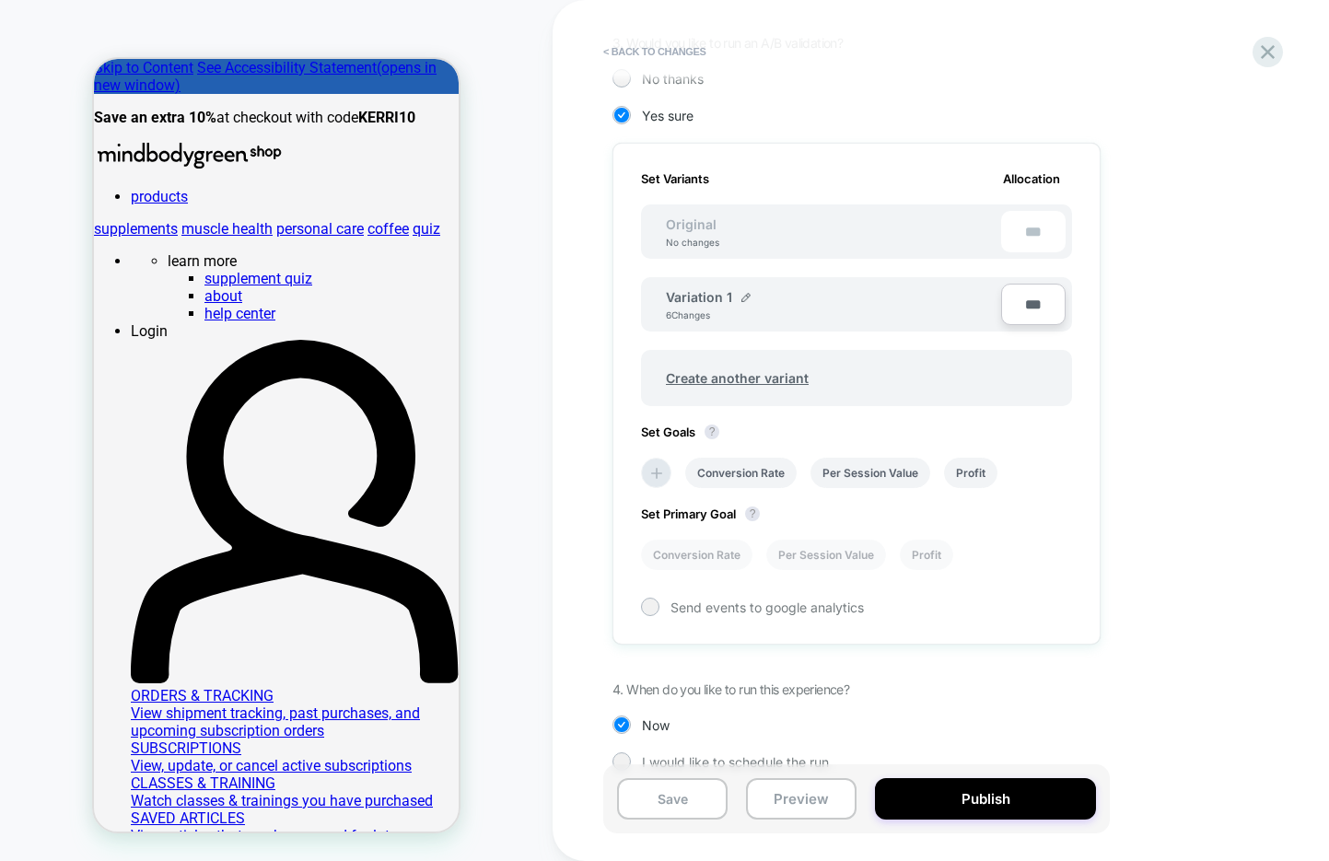
scroll to position [441, 0]
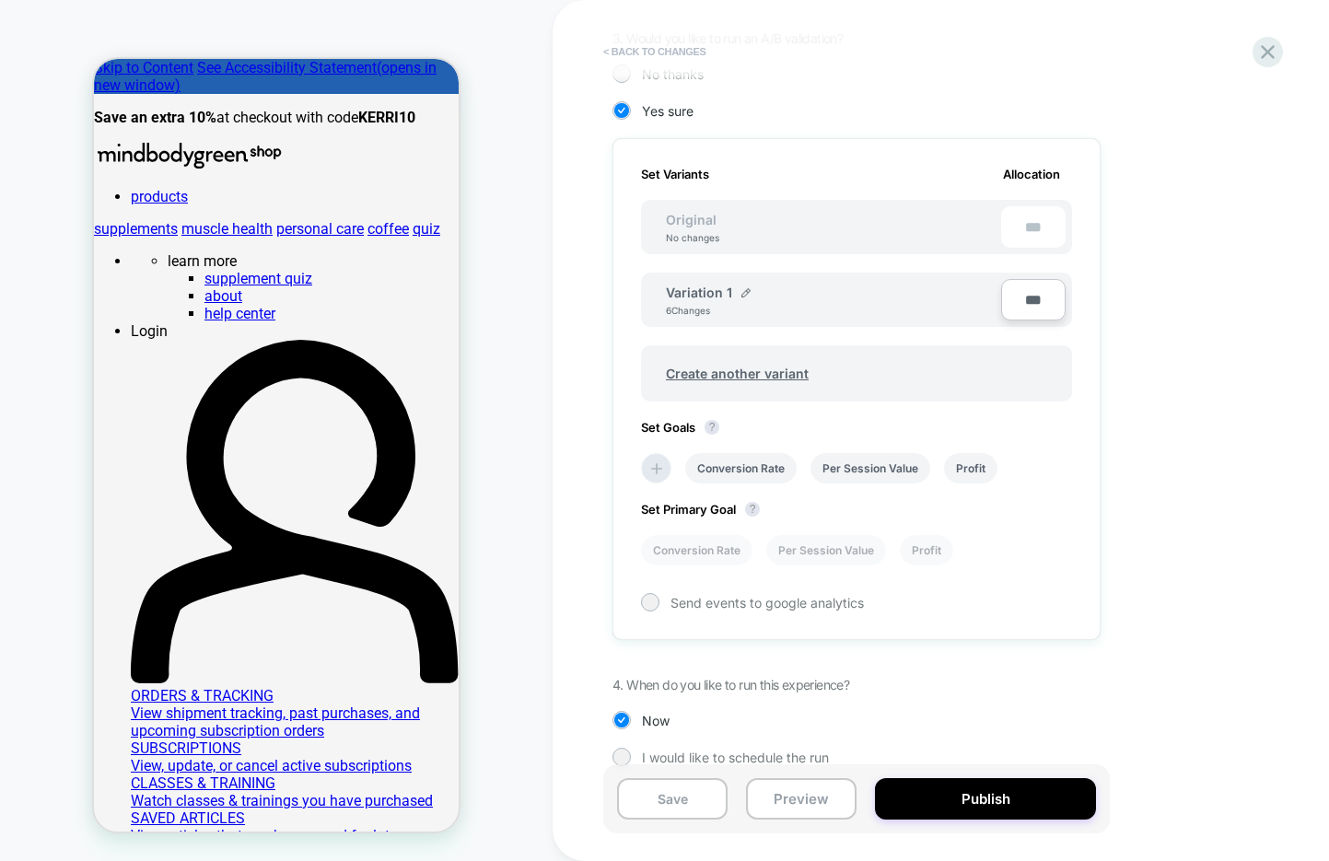
click at [659, 46] on button "< Back to changes" at bounding box center [655, 51] width 122 height 29
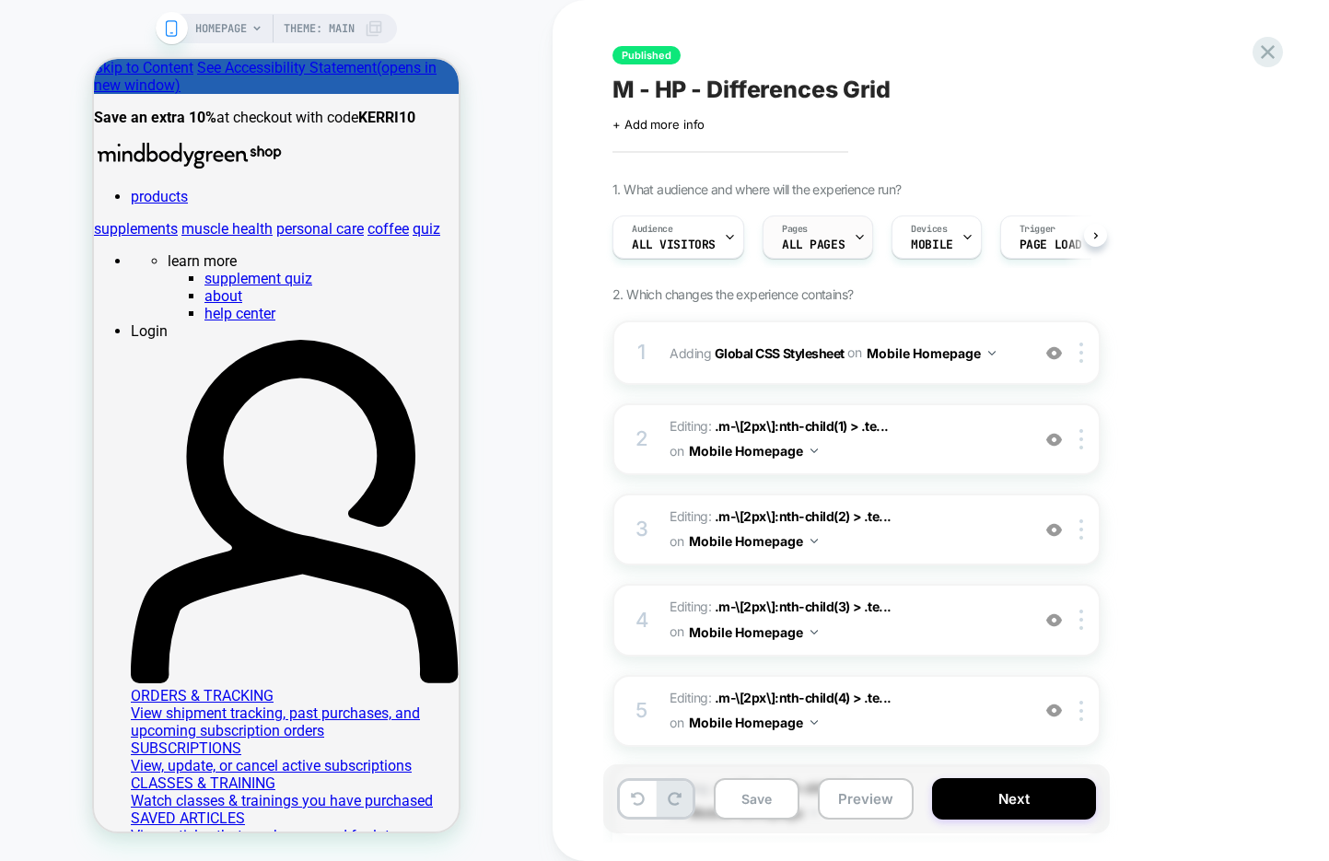
scroll to position [0, 1]
click at [842, 242] on div "Pages ALL PAGES" at bounding box center [812, 236] width 99 height 41
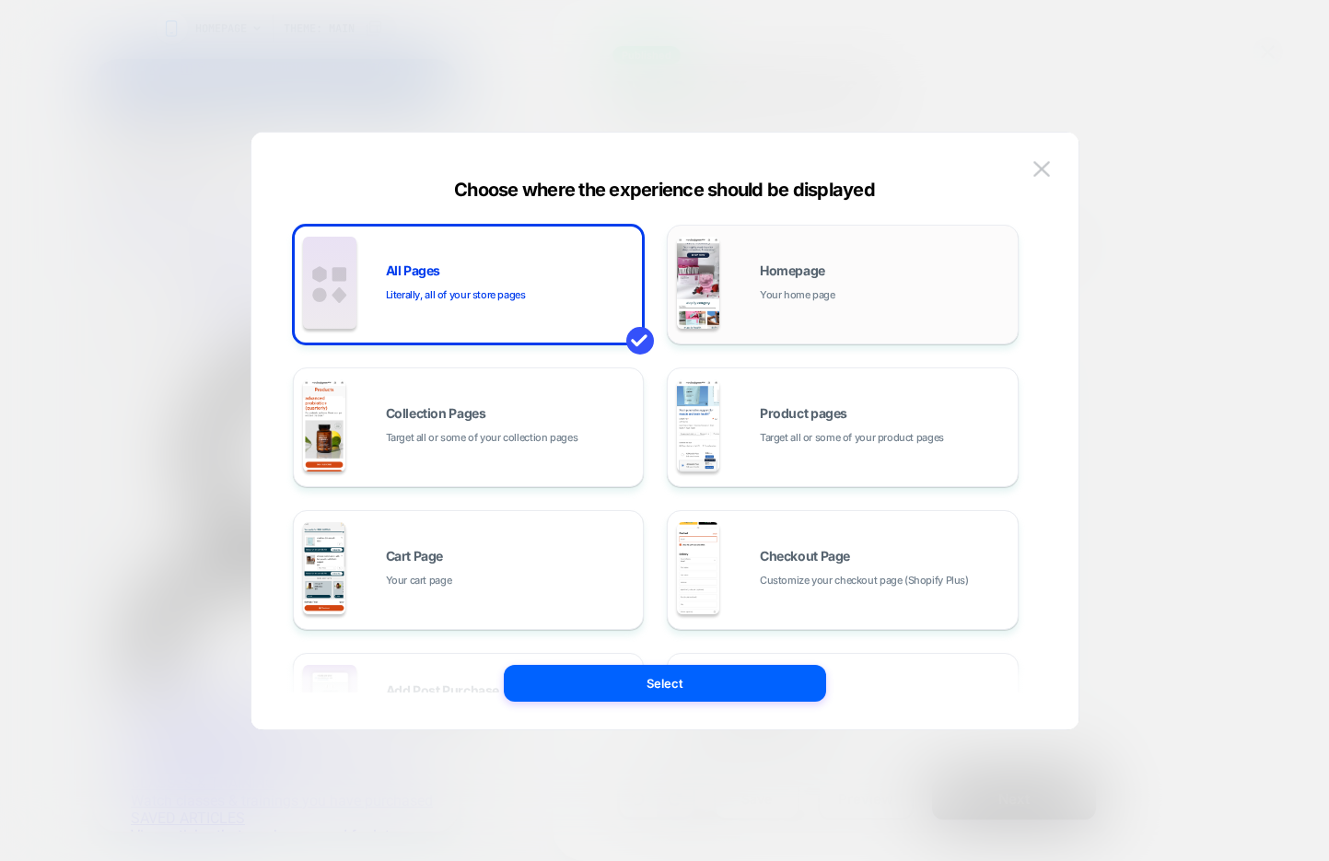
click at [819, 286] on span "Your home page" at bounding box center [798, 294] width 76 height 17
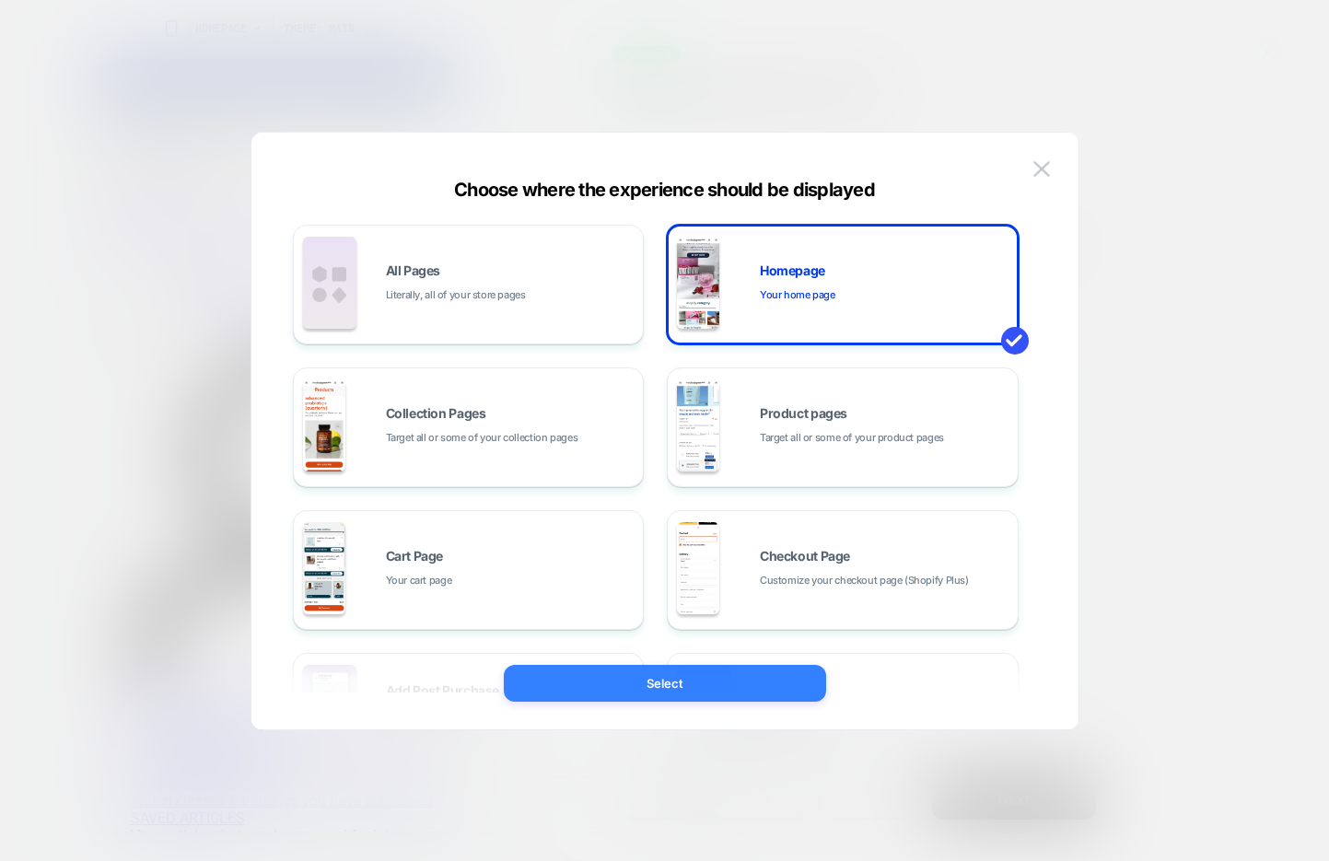
click at [647, 677] on button "Select" at bounding box center [665, 683] width 322 height 37
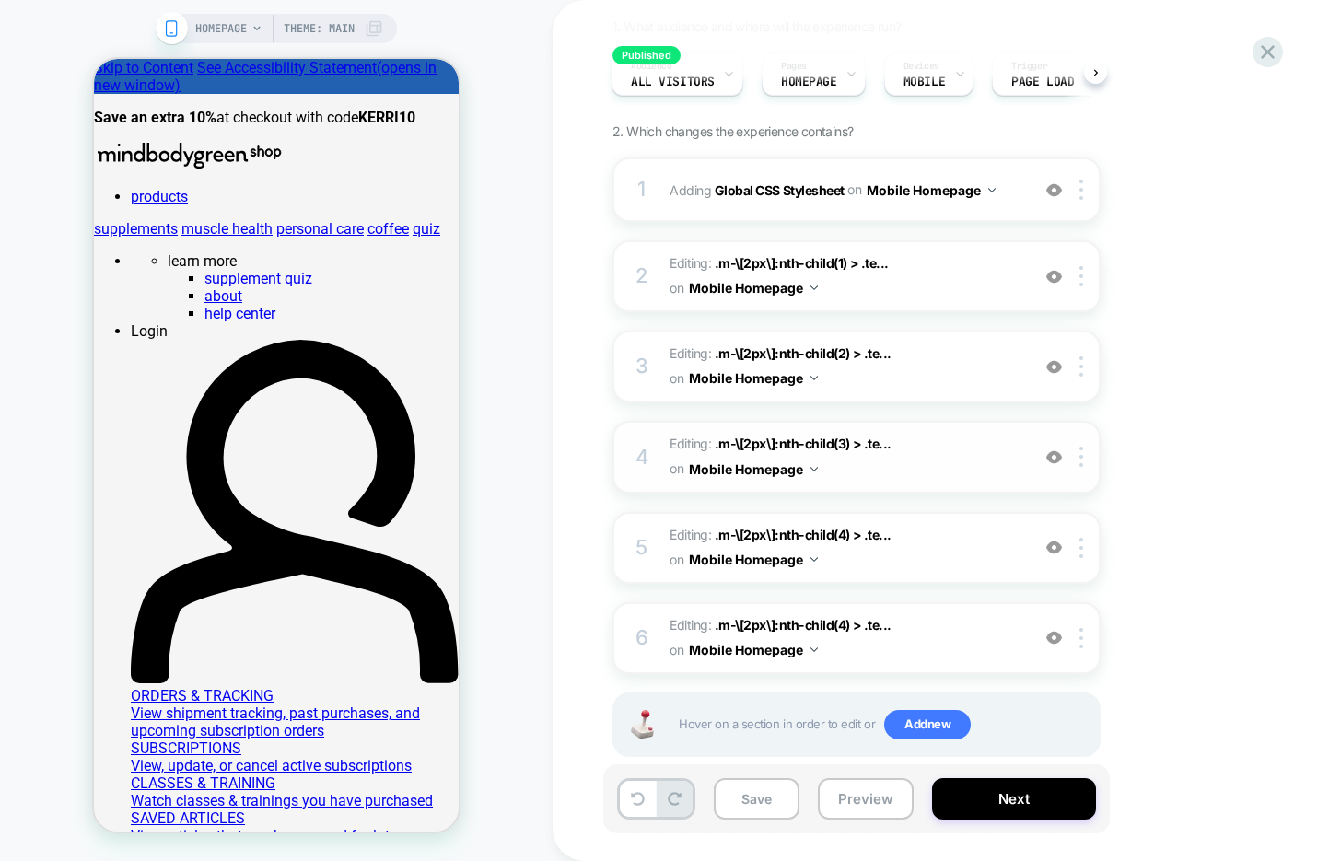
scroll to position [184, 0]
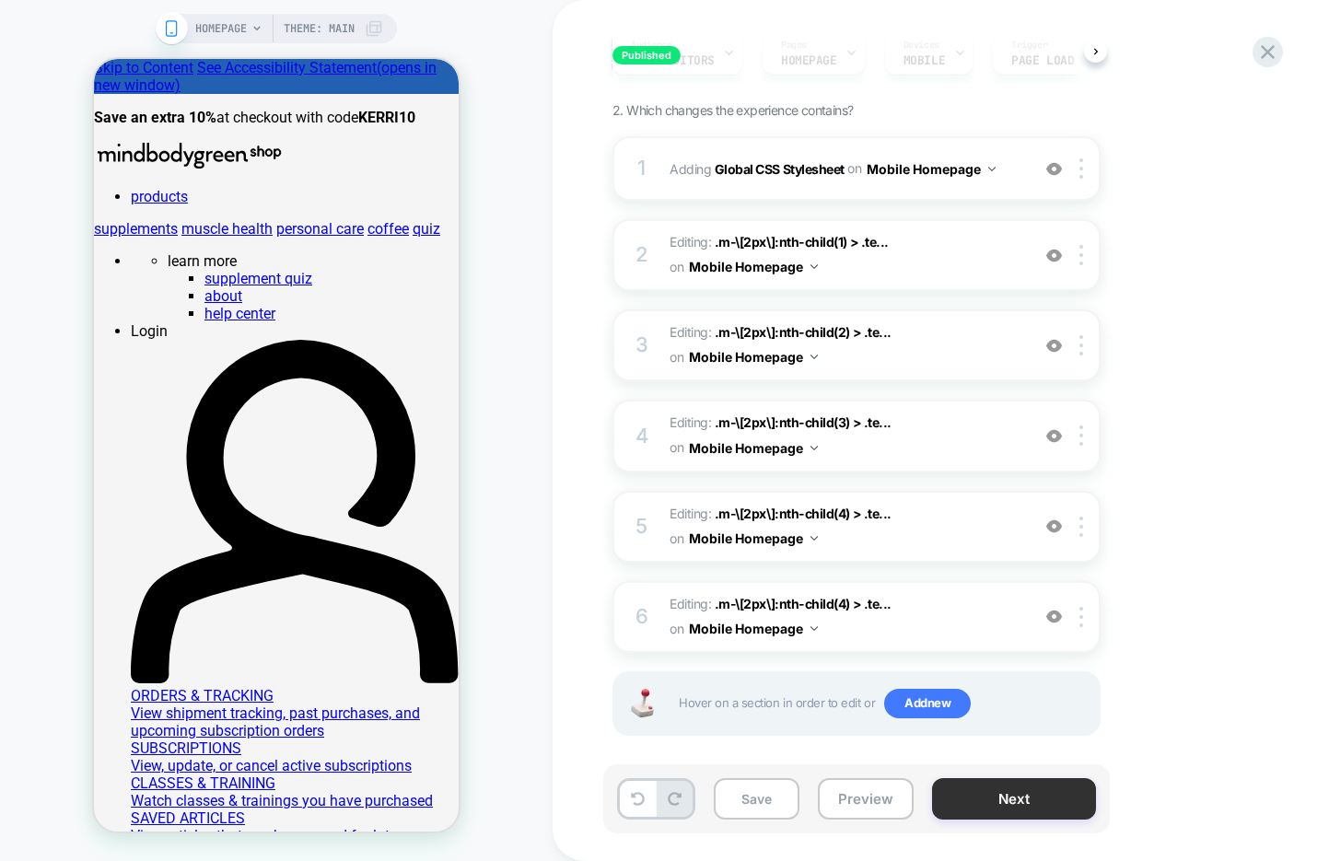
click at [1003, 790] on button "Next" at bounding box center [1014, 798] width 164 height 41
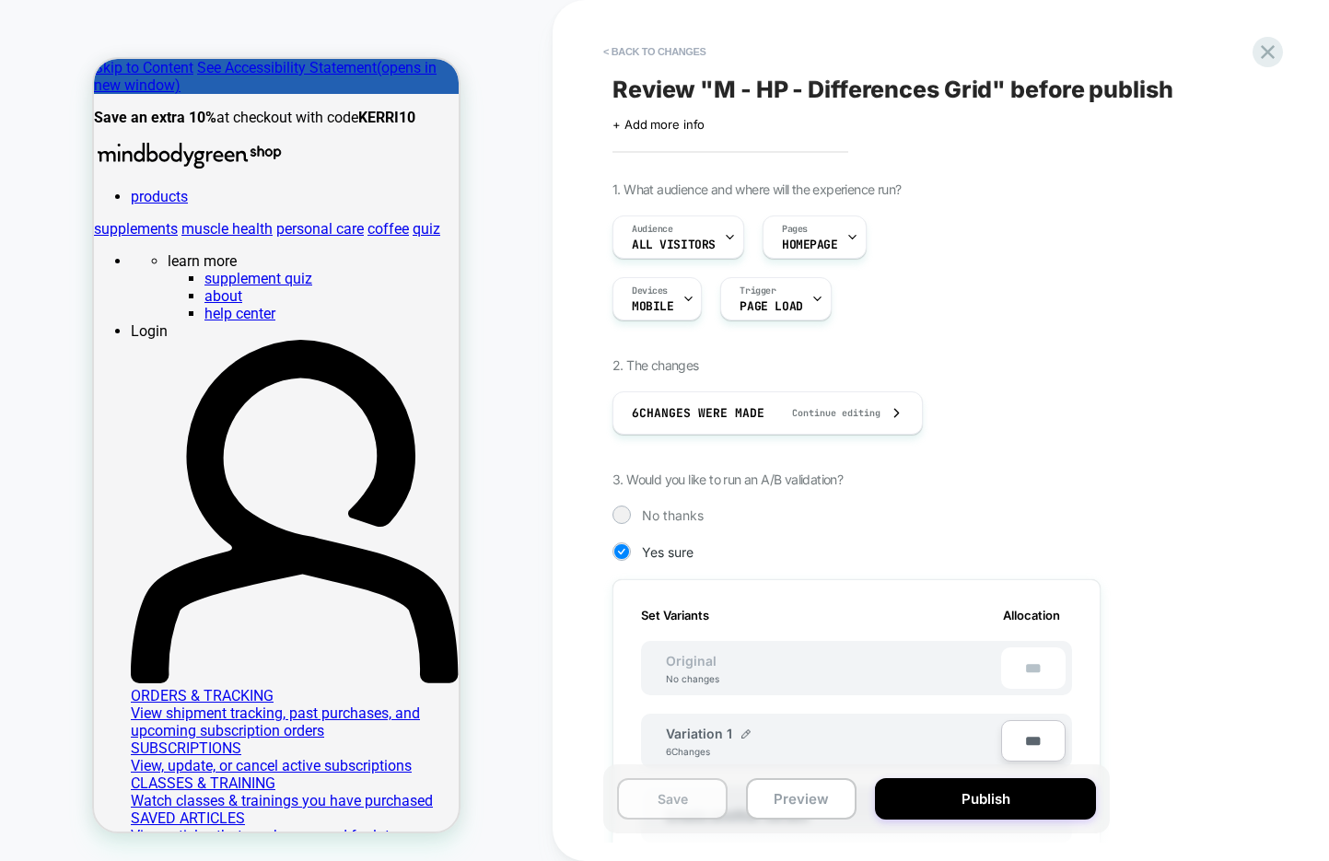
click at [672, 806] on button "Save" at bounding box center [672, 798] width 111 height 41
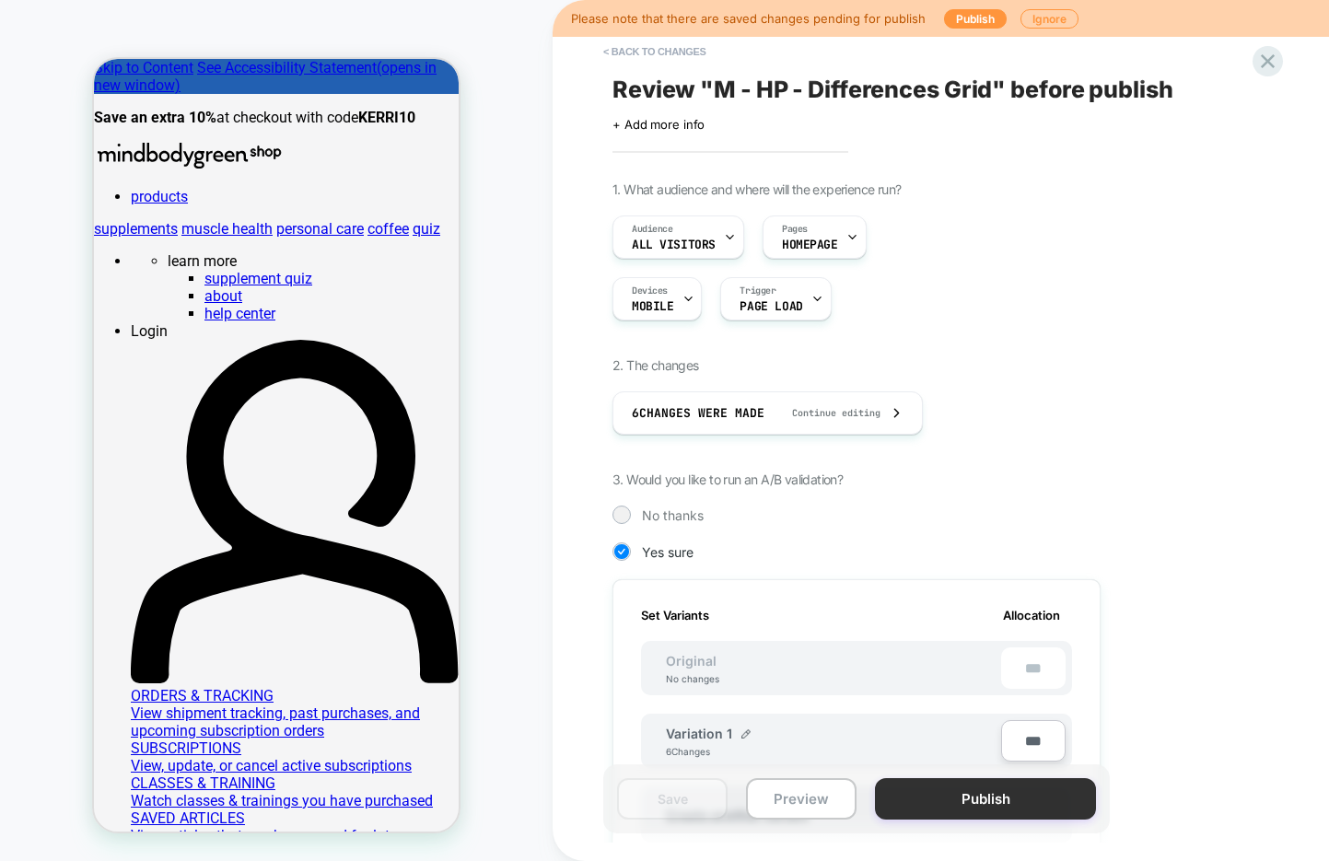
click at [1011, 796] on button "Publish" at bounding box center [985, 798] width 221 height 41
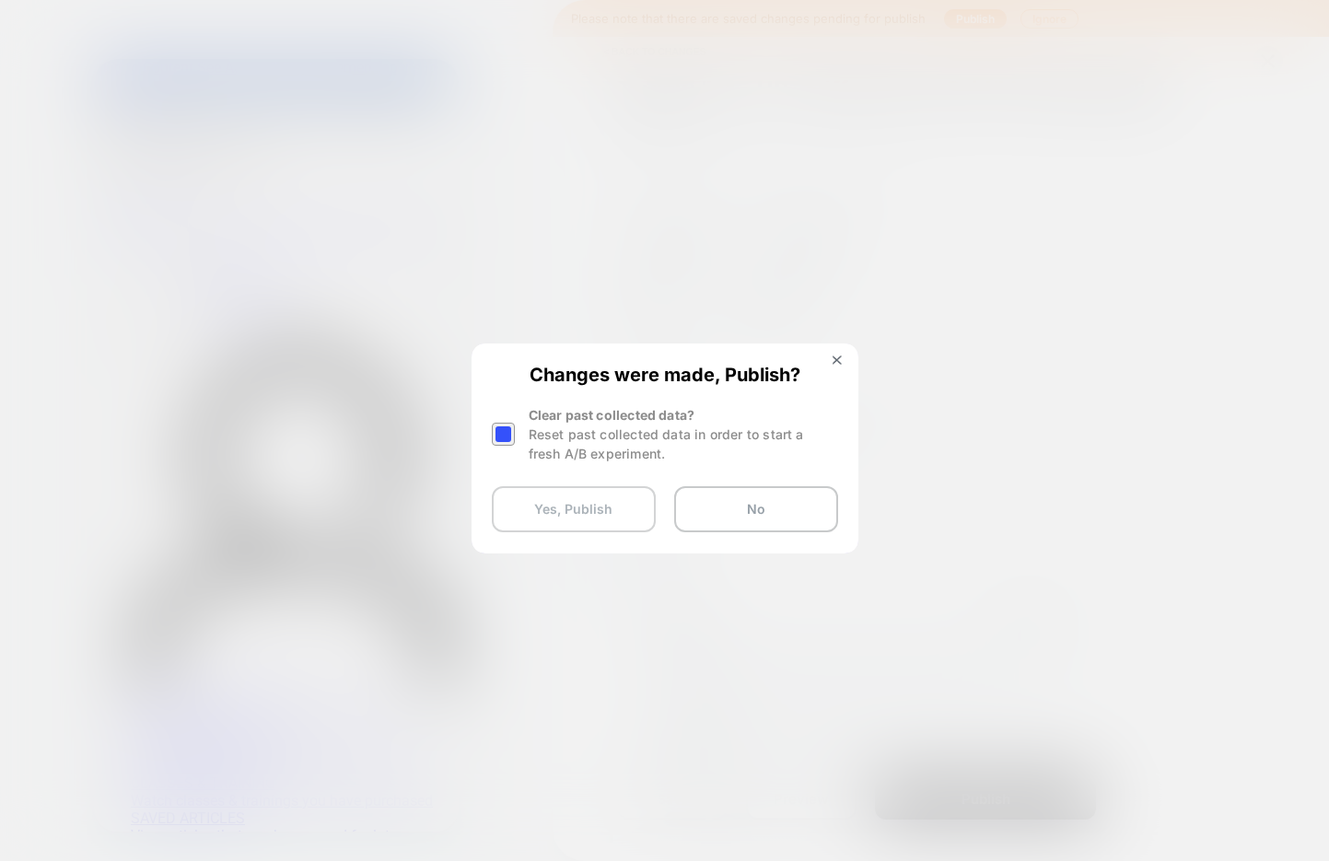
click at [557, 512] on button "Yes, Publish" at bounding box center [574, 509] width 164 height 46
